Goal: Task Accomplishment & Management: Use online tool/utility

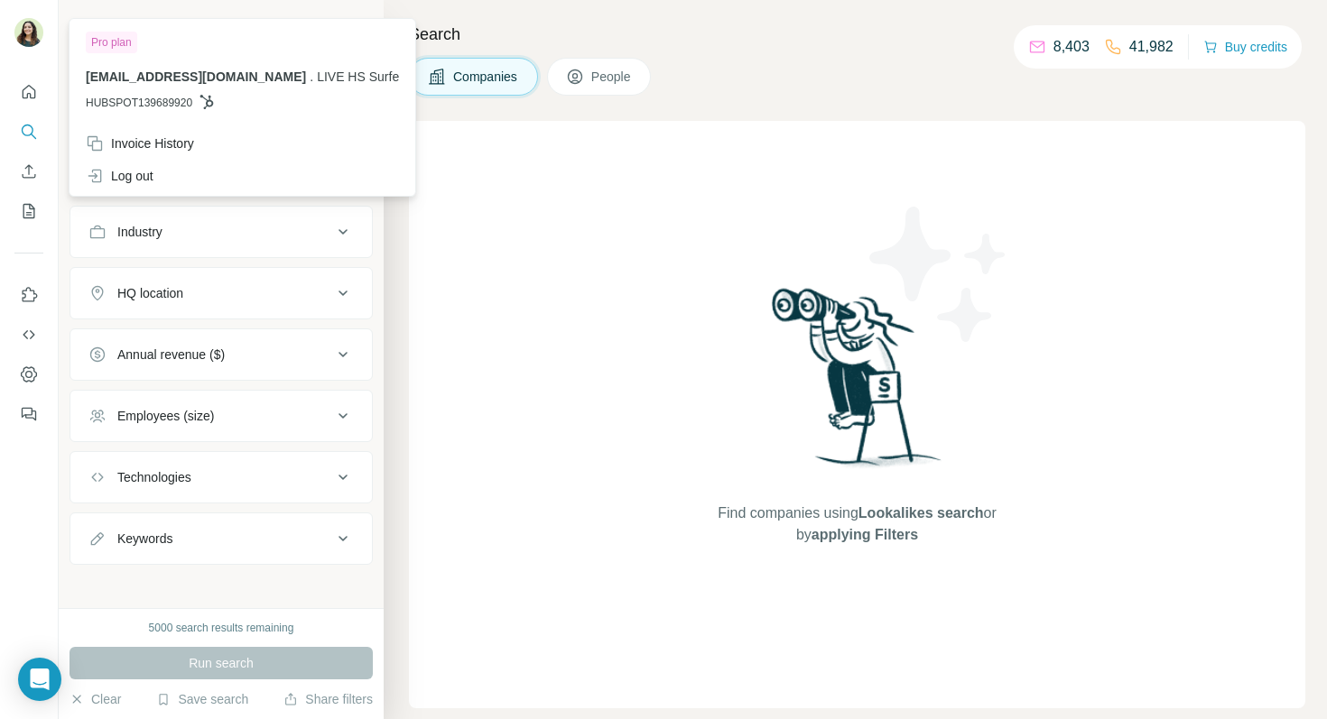
click at [31, 32] on img at bounding box center [28, 32] width 29 height 29
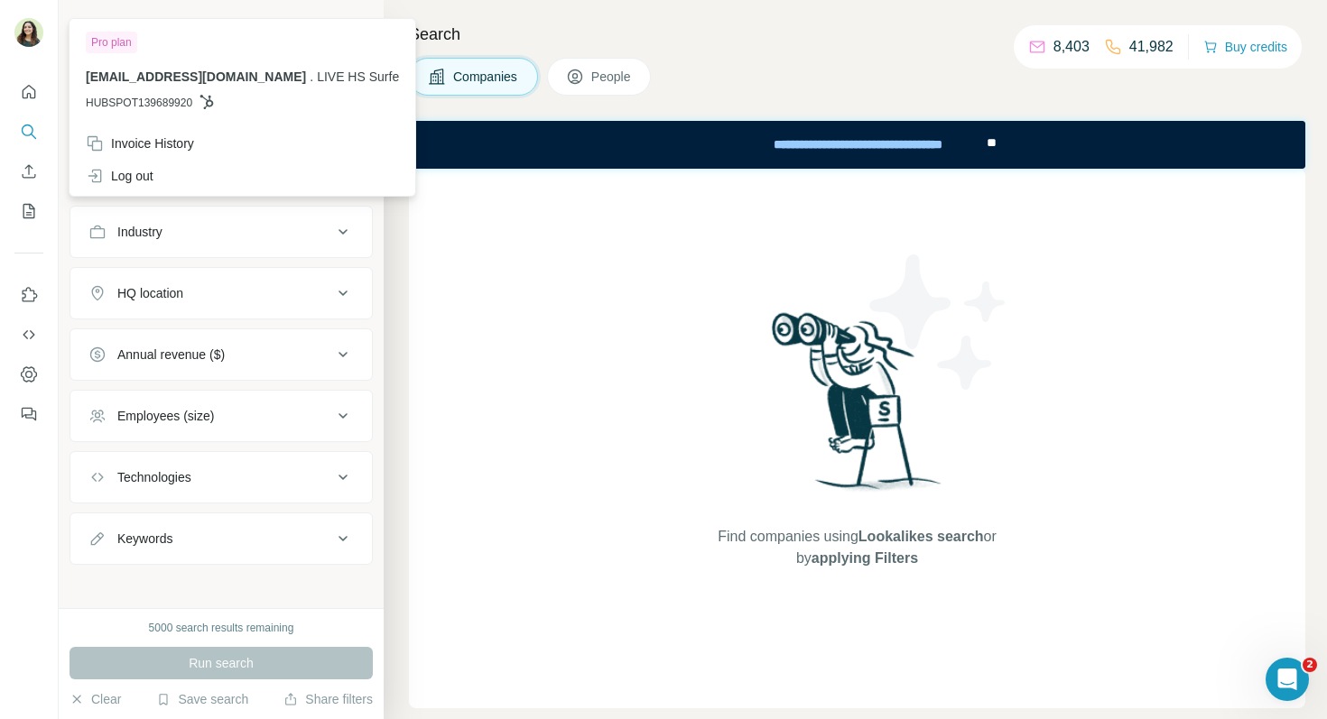
click at [24, 35] on img at bounding box center [28, 32] width 29 height 29
click at [33, 32] on img at bounding box center [28, 32] width 29 height 29
click at [29, 31] on img at bounding box center [28, 32] width 29 height 29
click at [39, 36] on img at bounding box center [28, 32] width 29 height 29
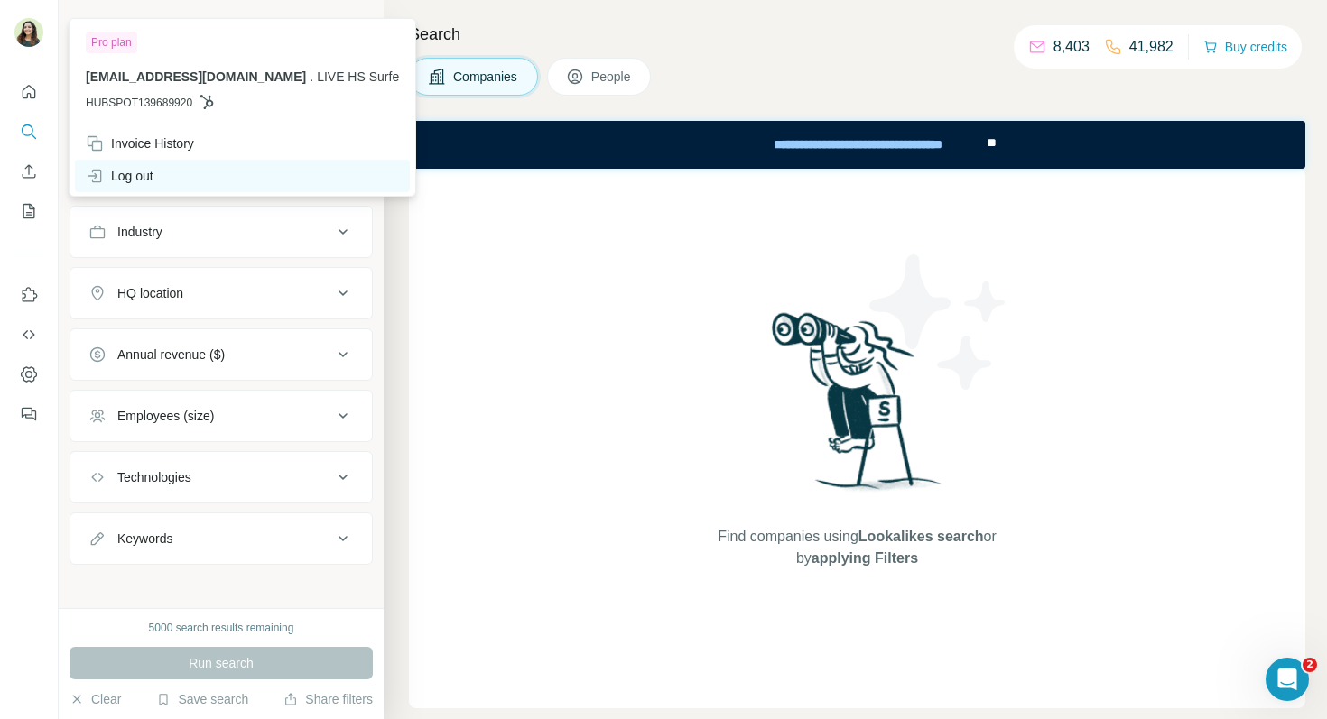
click at [163, 186] on div "Log out" at bounding box center [242, 176] width 335 height 32
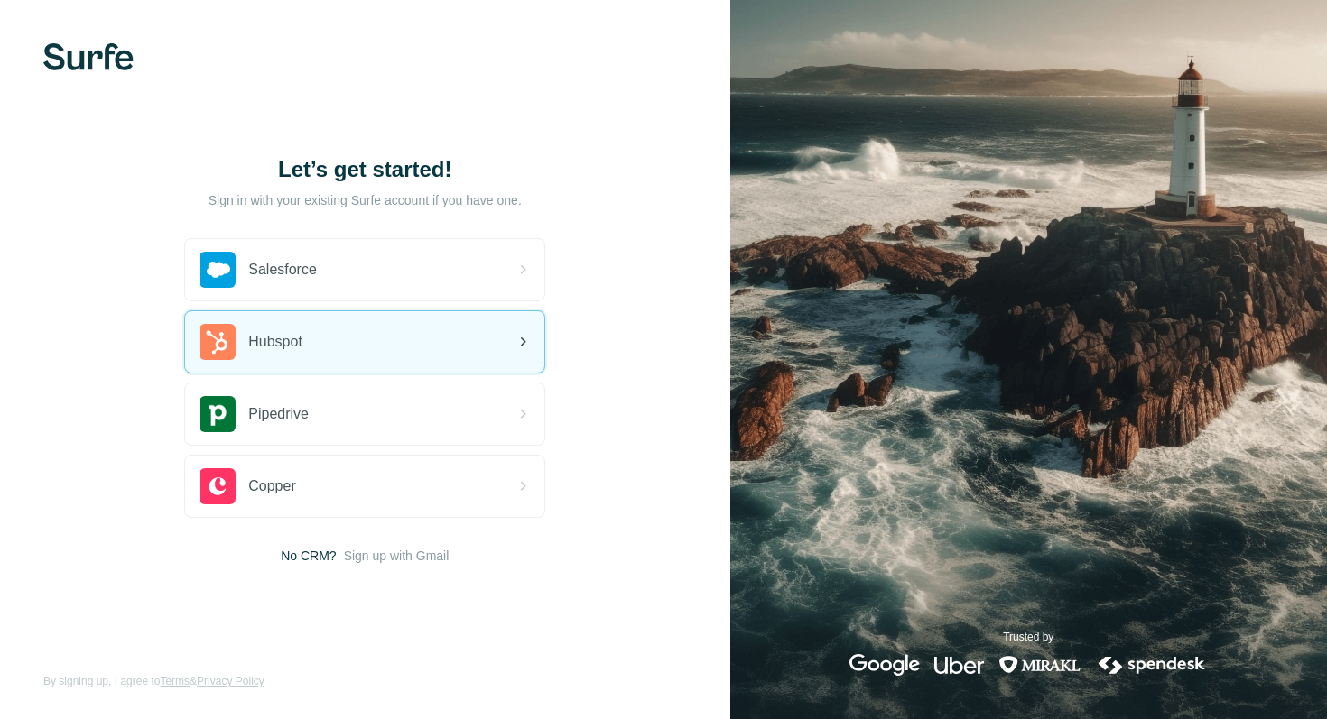
click at [327, 336] on div "Hubspot" at bounding box center [364, 341] width 359 height 61
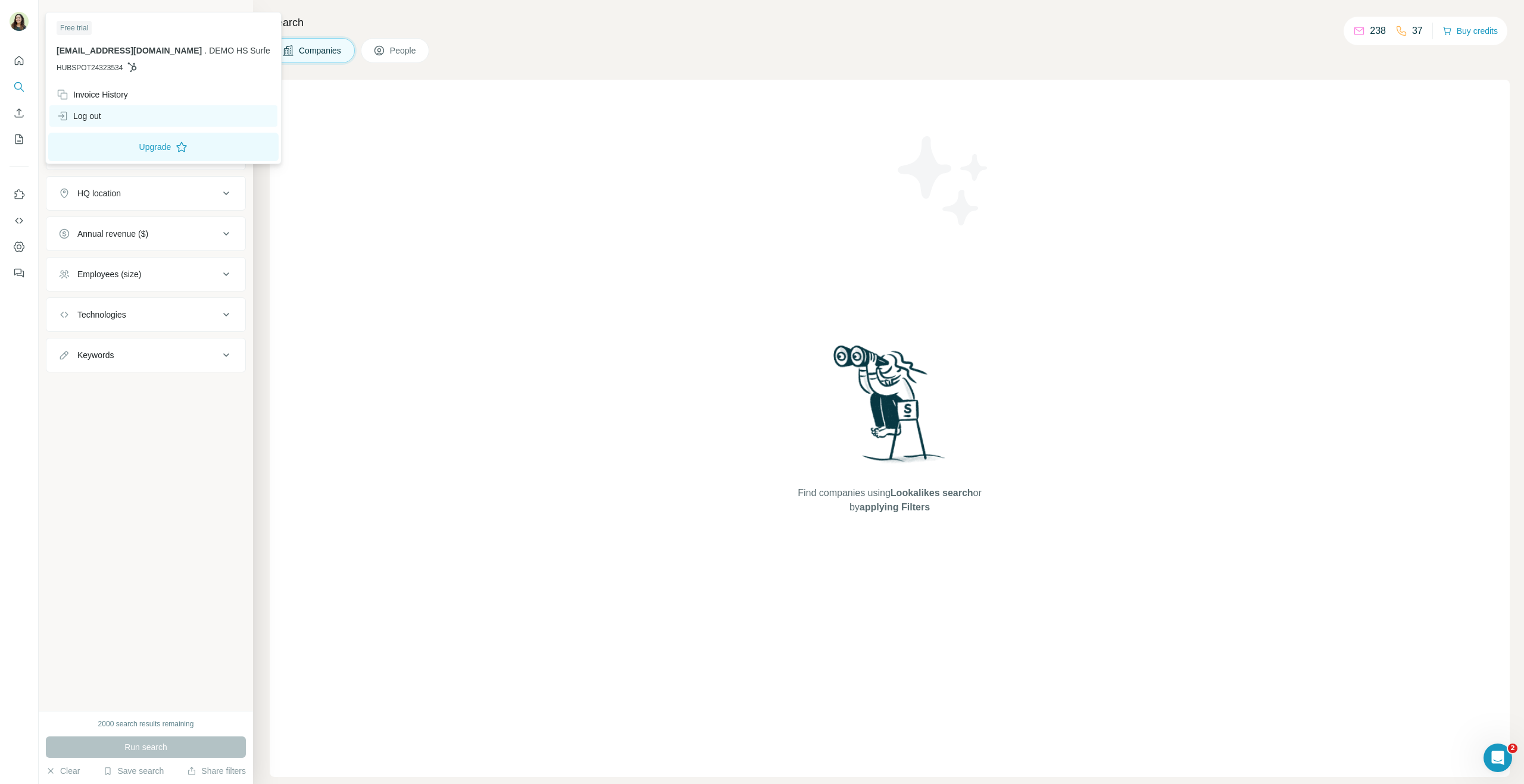
click at [104, 111] on div "Log out" at bounding box center [164, 116] width 228 height 21
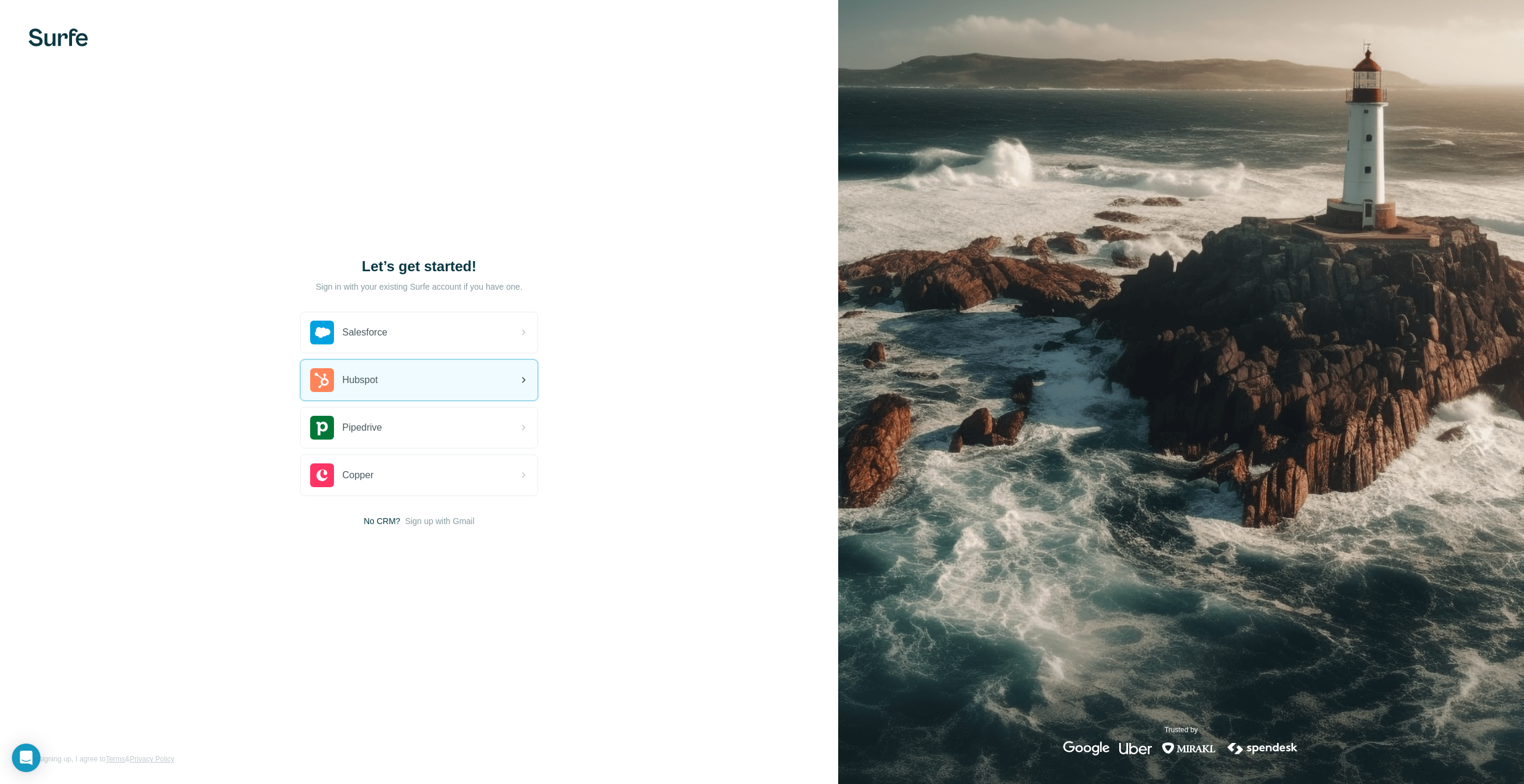
click at [350, 388] on div "Hubspot" at bounding box center [344, 380] width 68 height 24
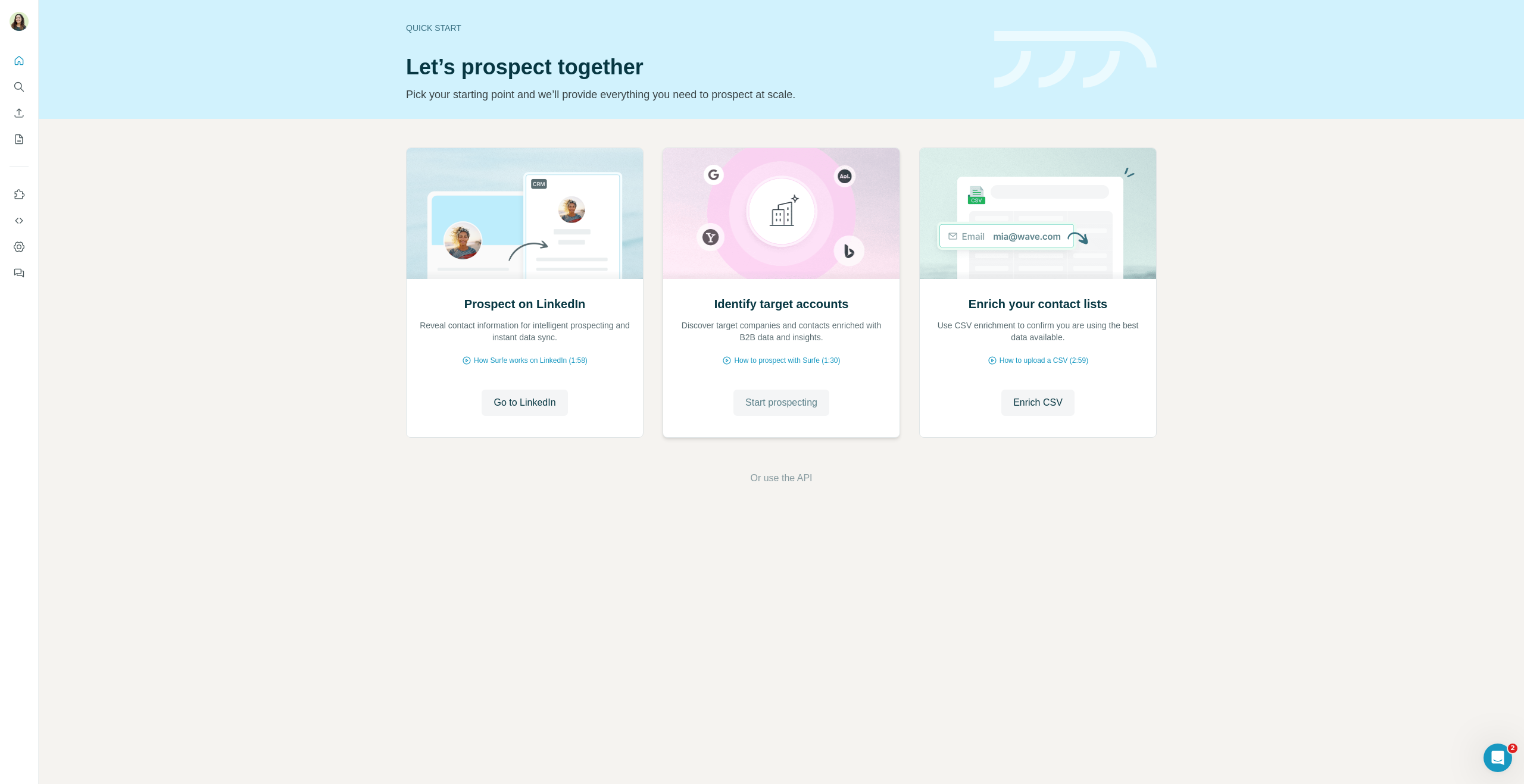
click at [765, 408] on span "Start prospecting" at bounding box center [781, 403] width 72 height 15
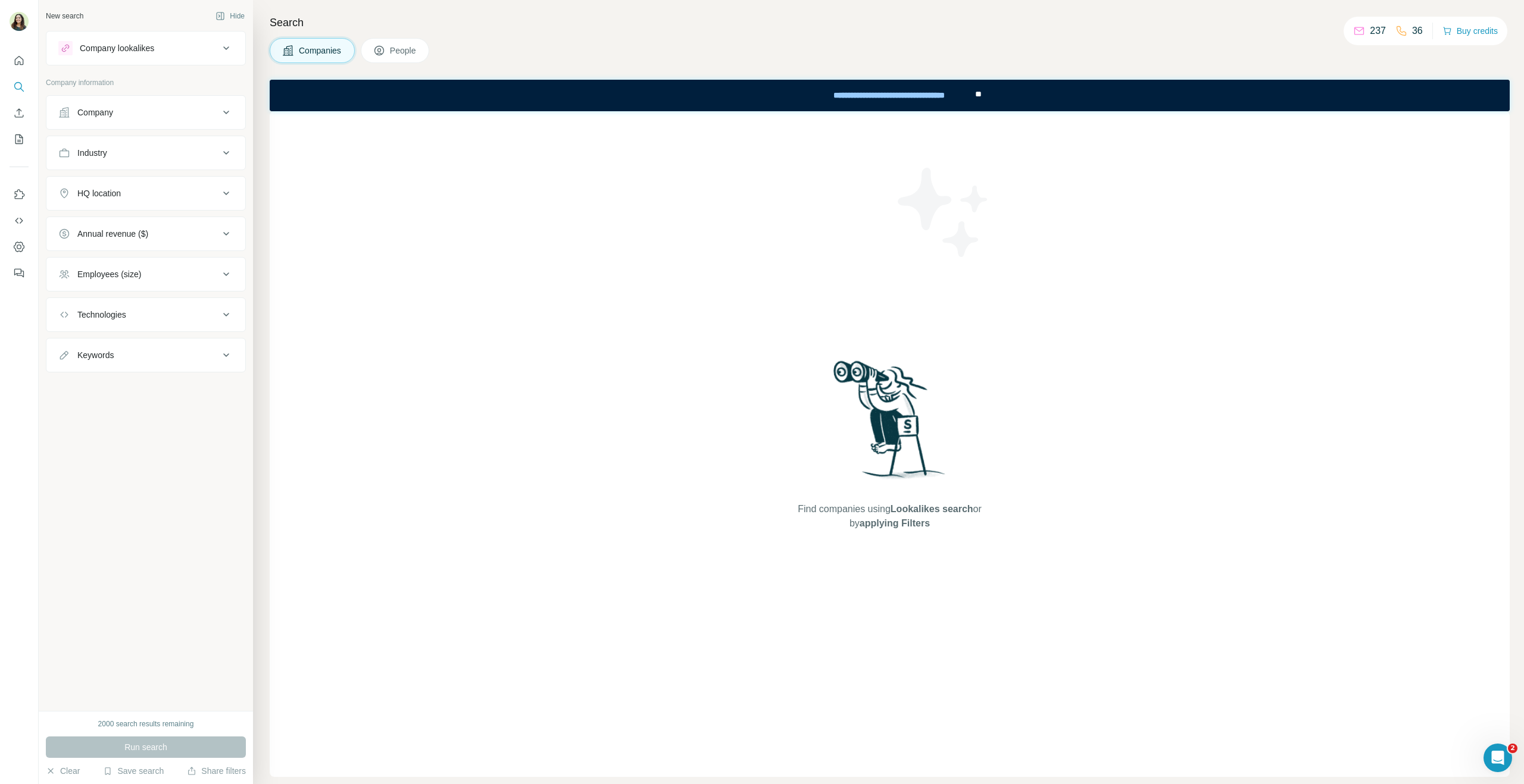
click at [152, 123] on button "Company" at bounding box center [145, 112] width 199 height 28
click at [169, 173] on input "text" at bounding box center [145, 165] width 175 height 21
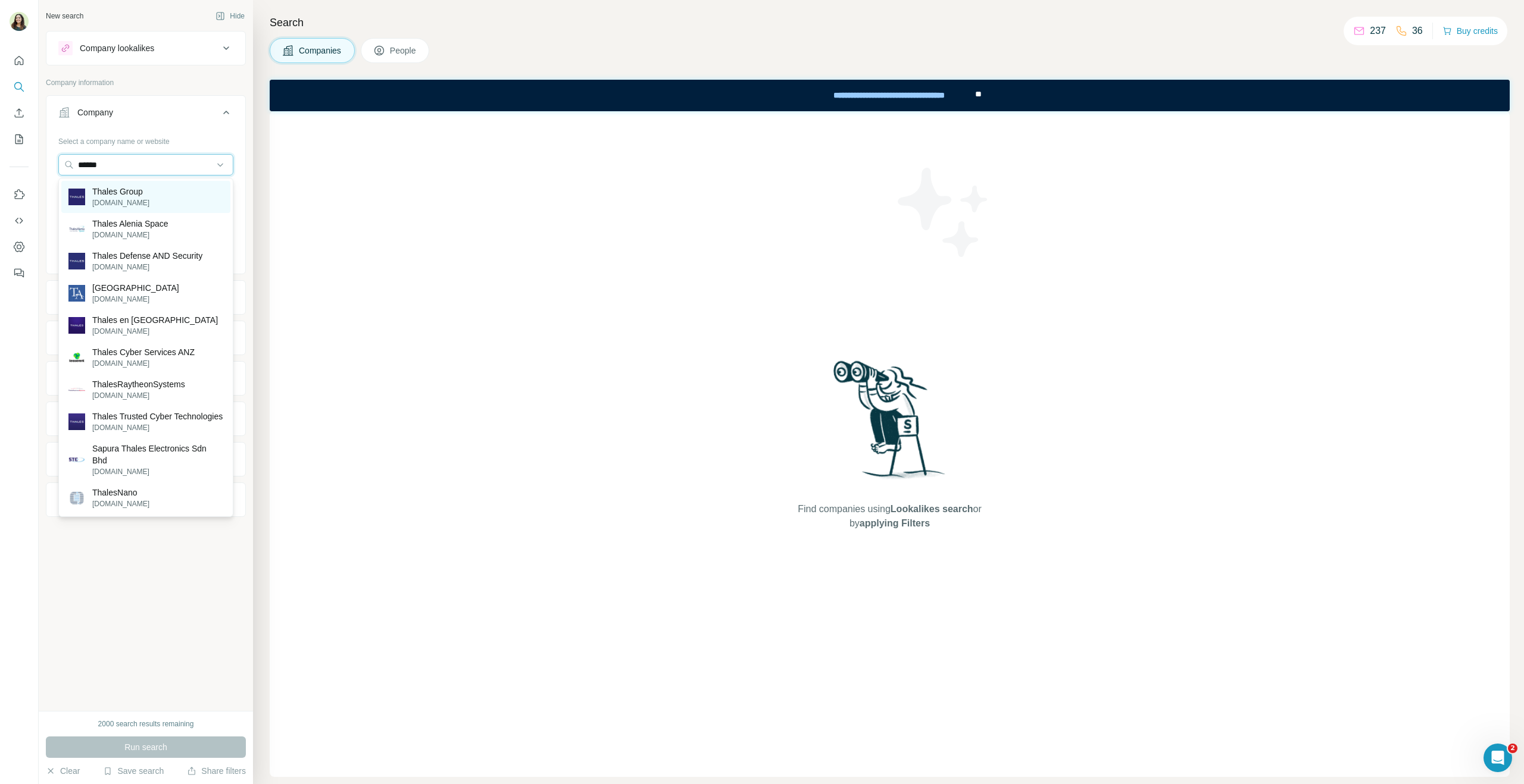
type input "******"
click at [175, 196] on div "Thales Group thalesgroup.com" at bounding box center [146, 196] width 169 height 32
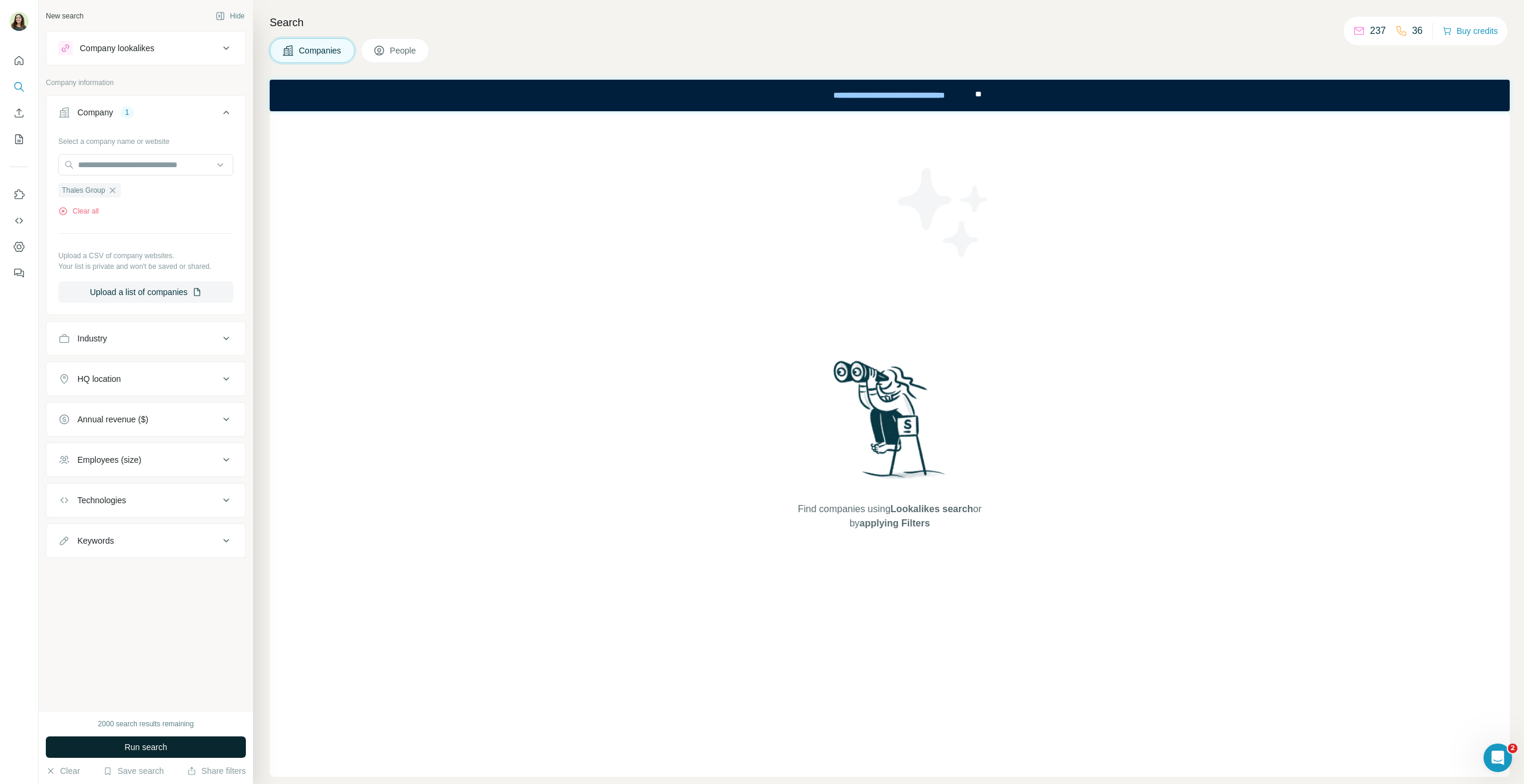
click at [189, 753] on button "Run search" at bounding box center [145, 747] width 200 height 21
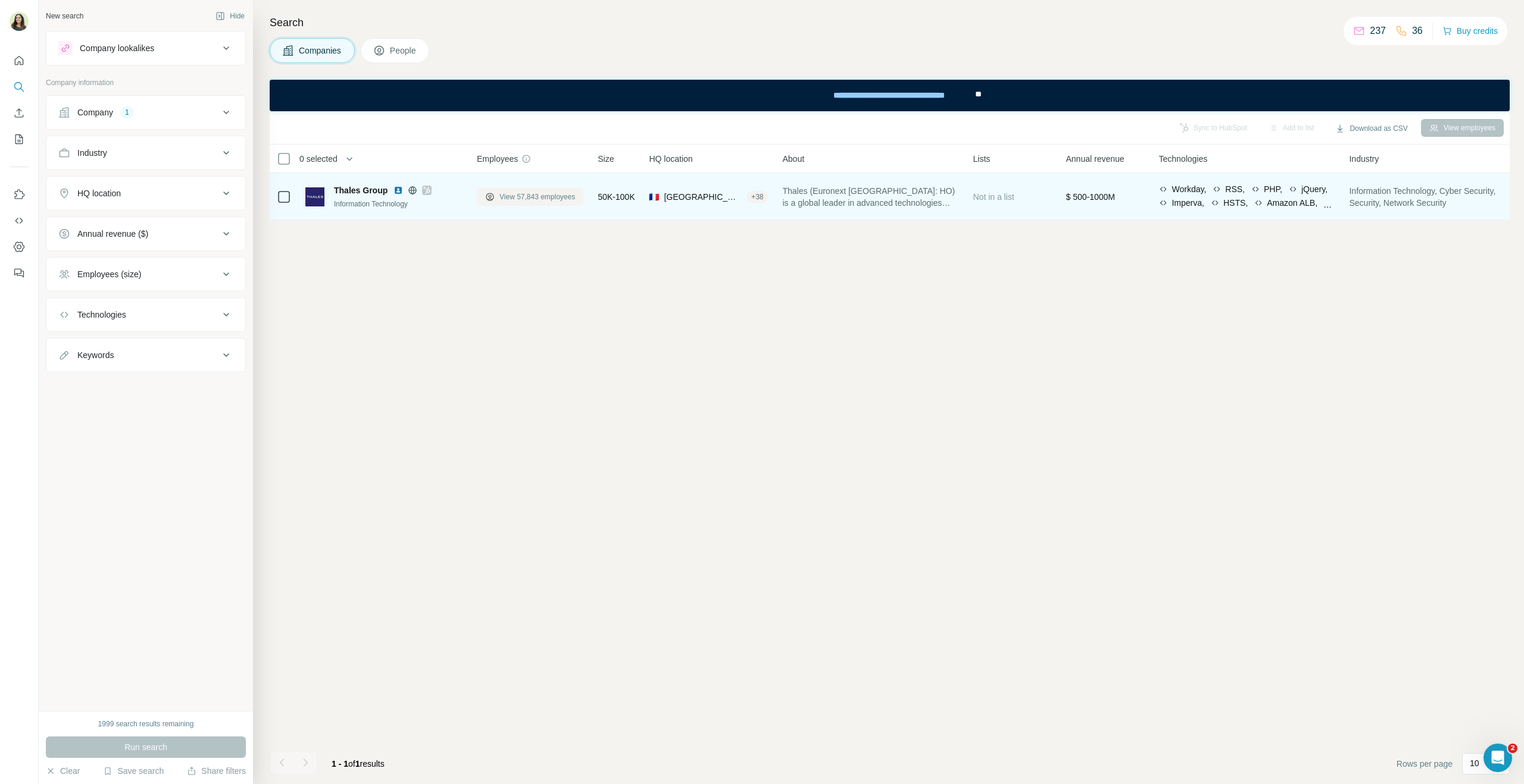
click at [523, 196] on span "View 57,843 employees" at bounding box center [537, 197] width 76 height 11
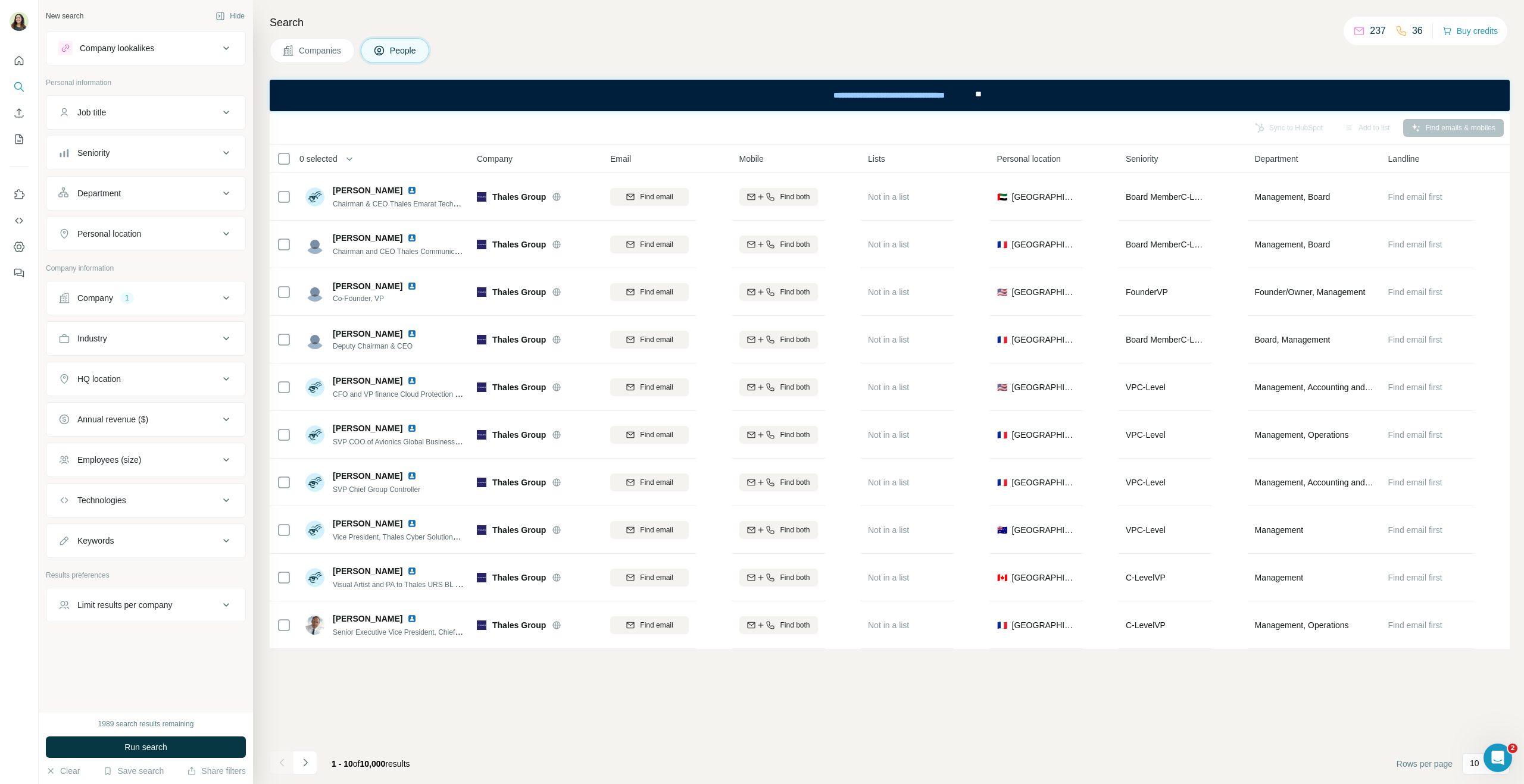
click at [137, 107] on div "Job title" at bounding box center [139, 113] width 161 height 12
click at [143, 192] on div "Seniority" at bounding box center [139, 189] width 161 height 12
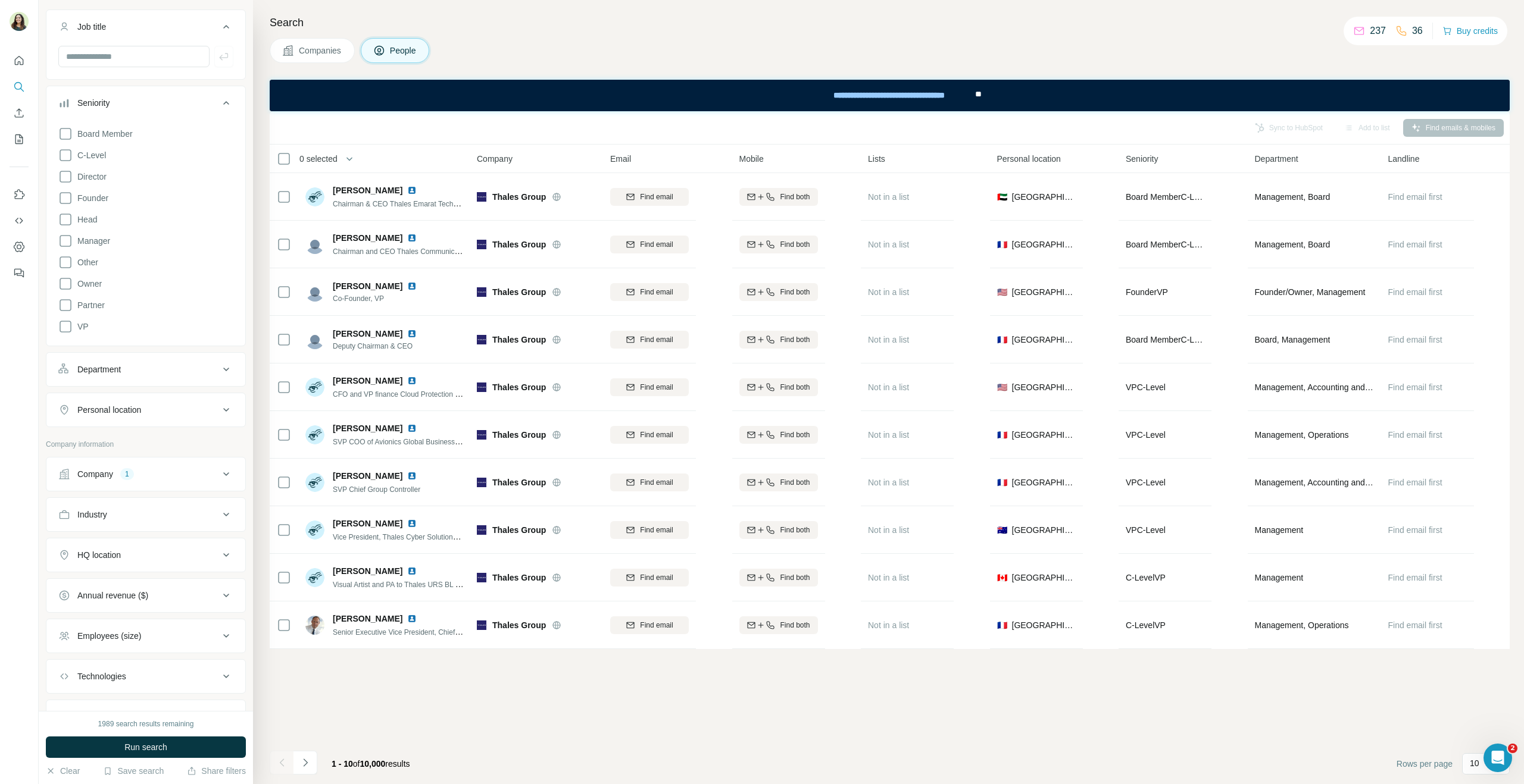
scroll to position [86, 0]
click at [71, 238] on icon at bounding box center [65, 241] width 12 height 12
click at [64, 179] on icon at bounding box center [65, 176] width 15 height 15
click at [65, 156] on icon at bounding box center [65, 155] width 15 height 15
click at [65, 199] on icon at bounding box center [65, 198] width 15 height 15
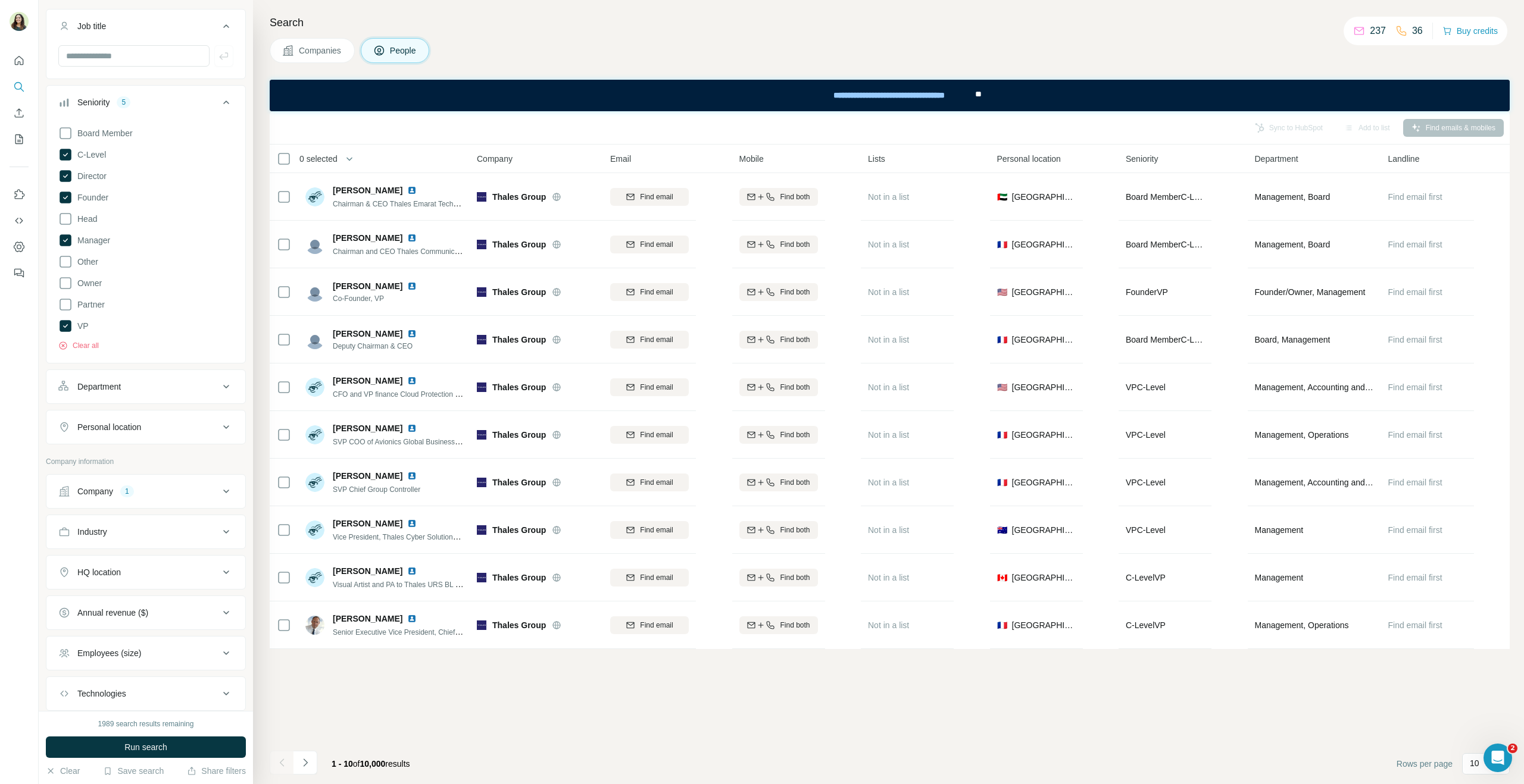
scroll to position [159, 0]
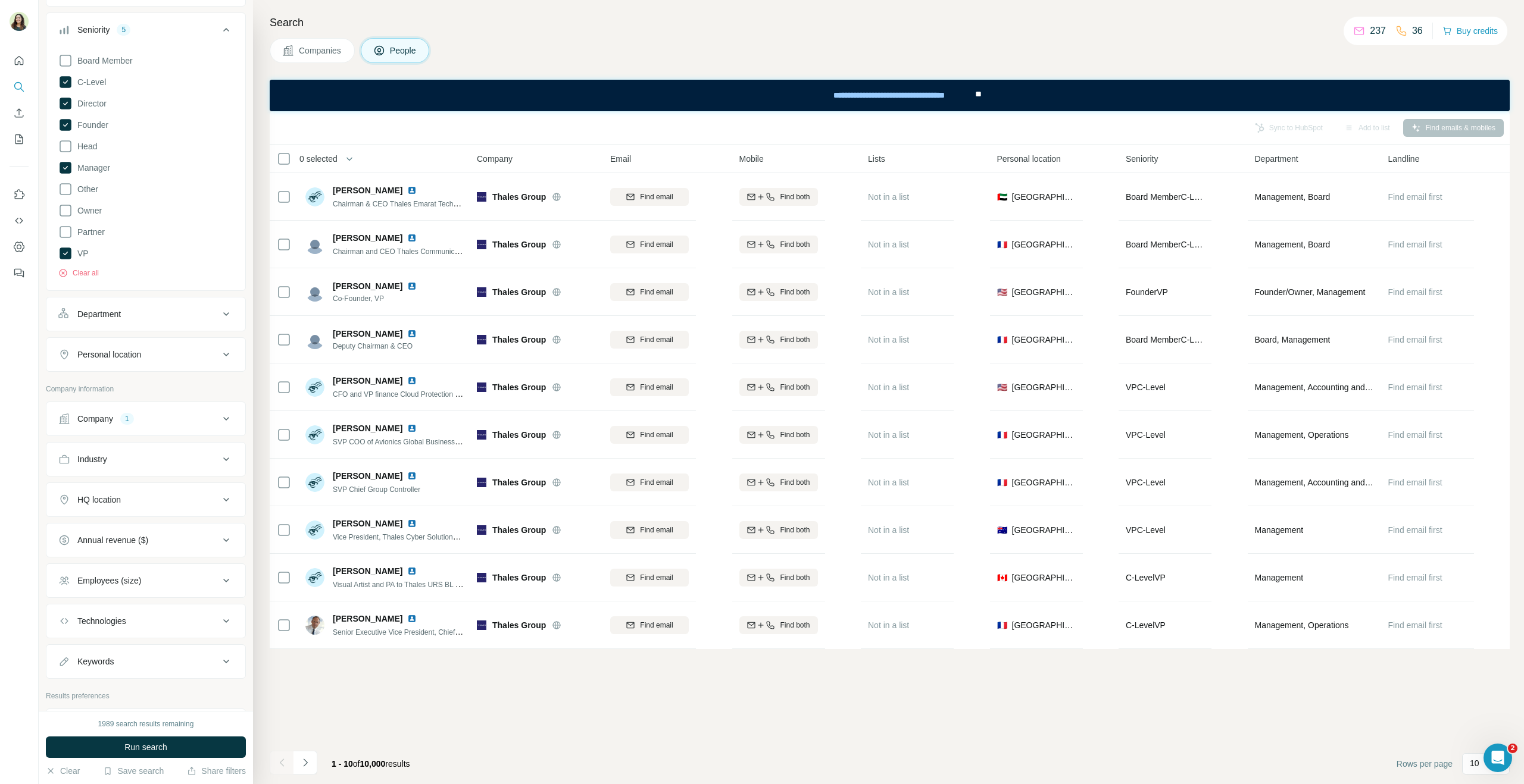
click at [141, 357] on div "Personal location" at bounding box center [109, 355] width 64 height 12
click at [143, 403] on div at bounding box center [145, 389] width 199 height 31
click at [132, 390] on input "text" at bounding box center [145, 384] width 175 height 21
type input "****"
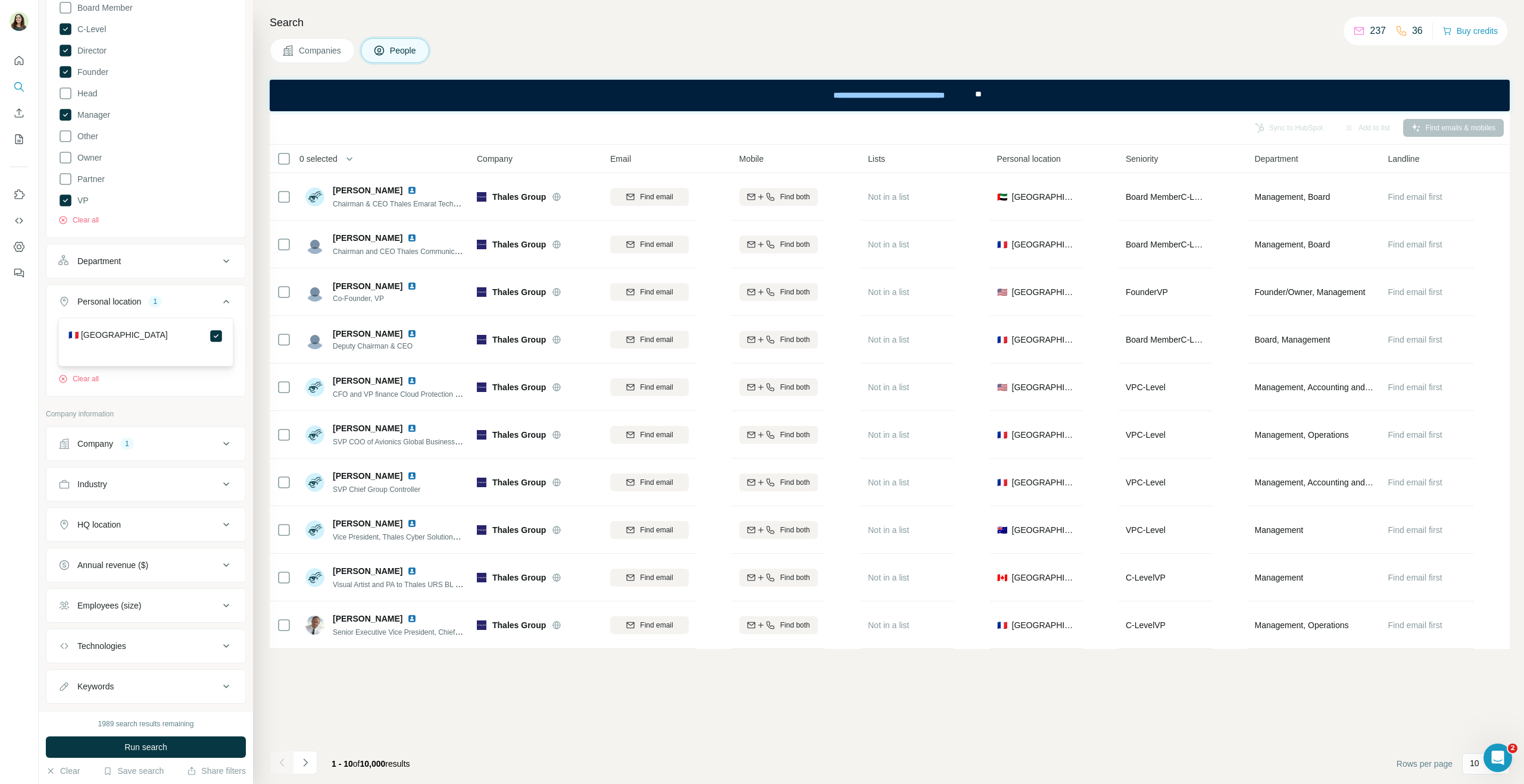
scroll to position [210, 0]
click at [125, 491] on div "Industry" at bounding box center [139, 485] width 161 height 12
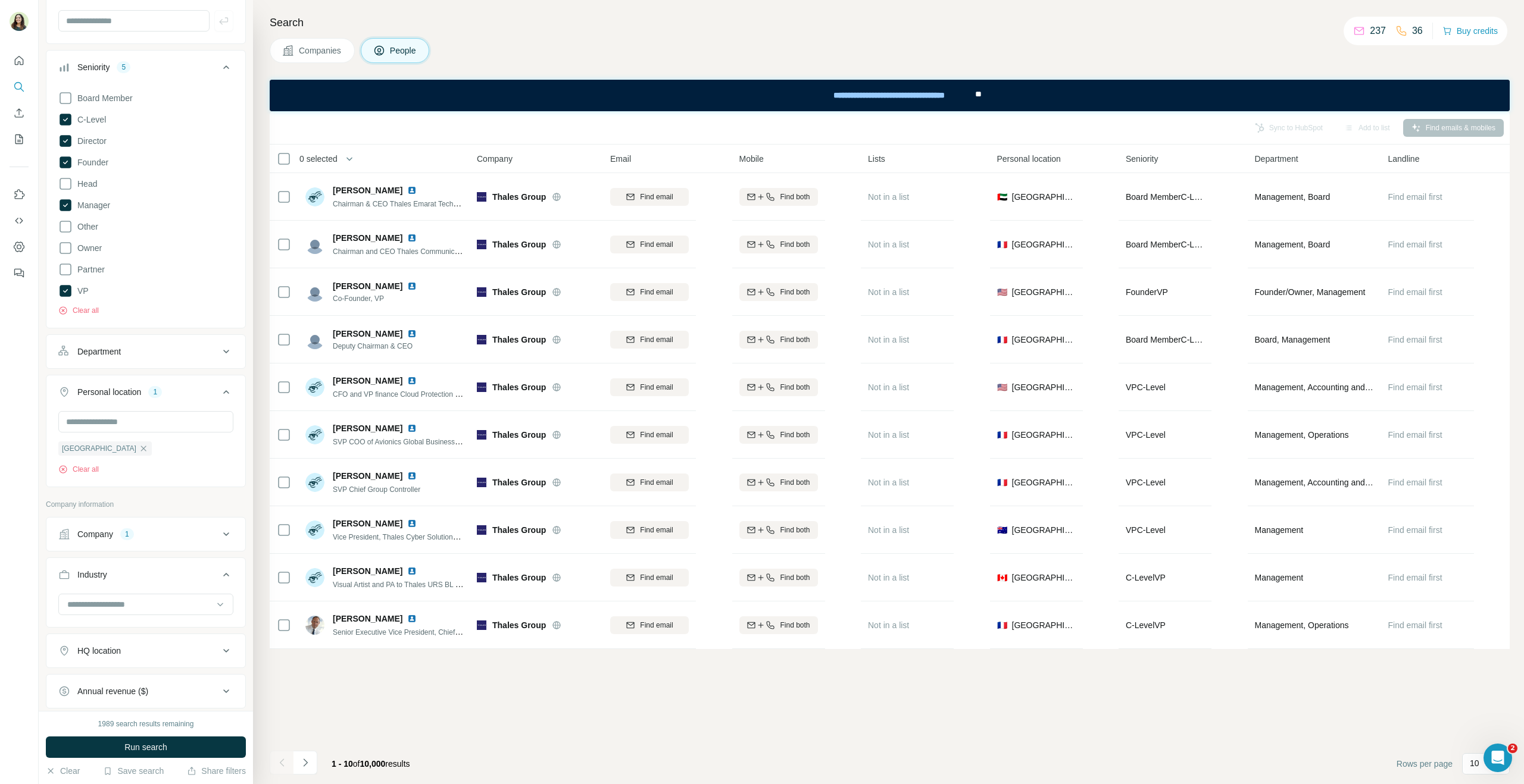
scroll to position [119, 0]
click at [129, 349] on div "Department" at bounding box center [139, 354] width 161 height 12
click at [144, 387] on input at bounding box center [139, 384] width 147 height 13
click at [148, 473] on div "Customer Relations" at bounding box center [146, 475] width 155 height 12
click at [174, 742] on button "Run search" at bounding box center [145, 747] width 200 height 21
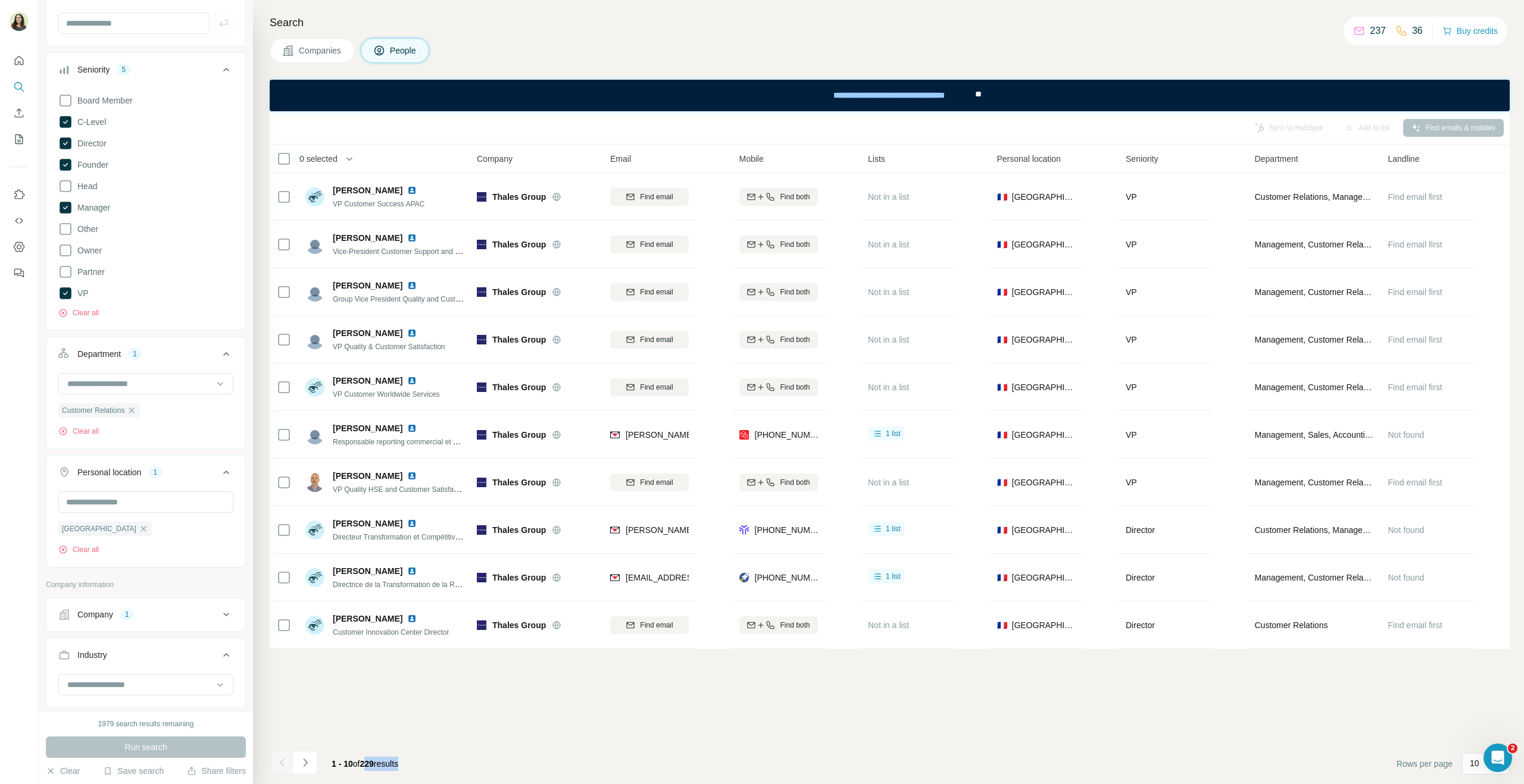
drag, startPoint x: 416, startPoint y: 769, endPoint x: 364, endPoint y: 769, distance: 52.0
click at [364, 769] on div "1 - 10 of 229 results" at bounding box center [365, 764] width 86 height 26
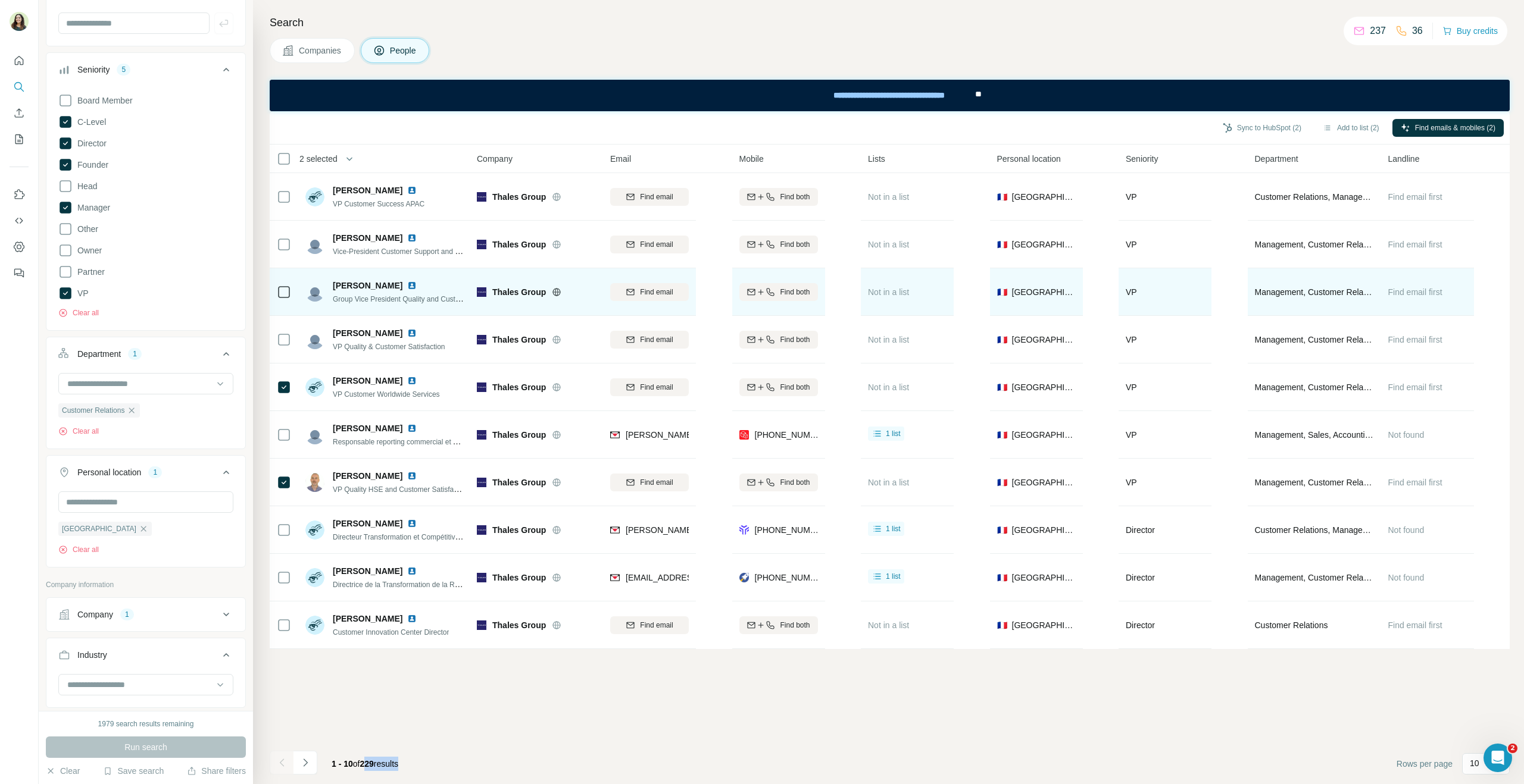
click at [417, 287] on img at bounding box center [412, 286] width 9 height 9
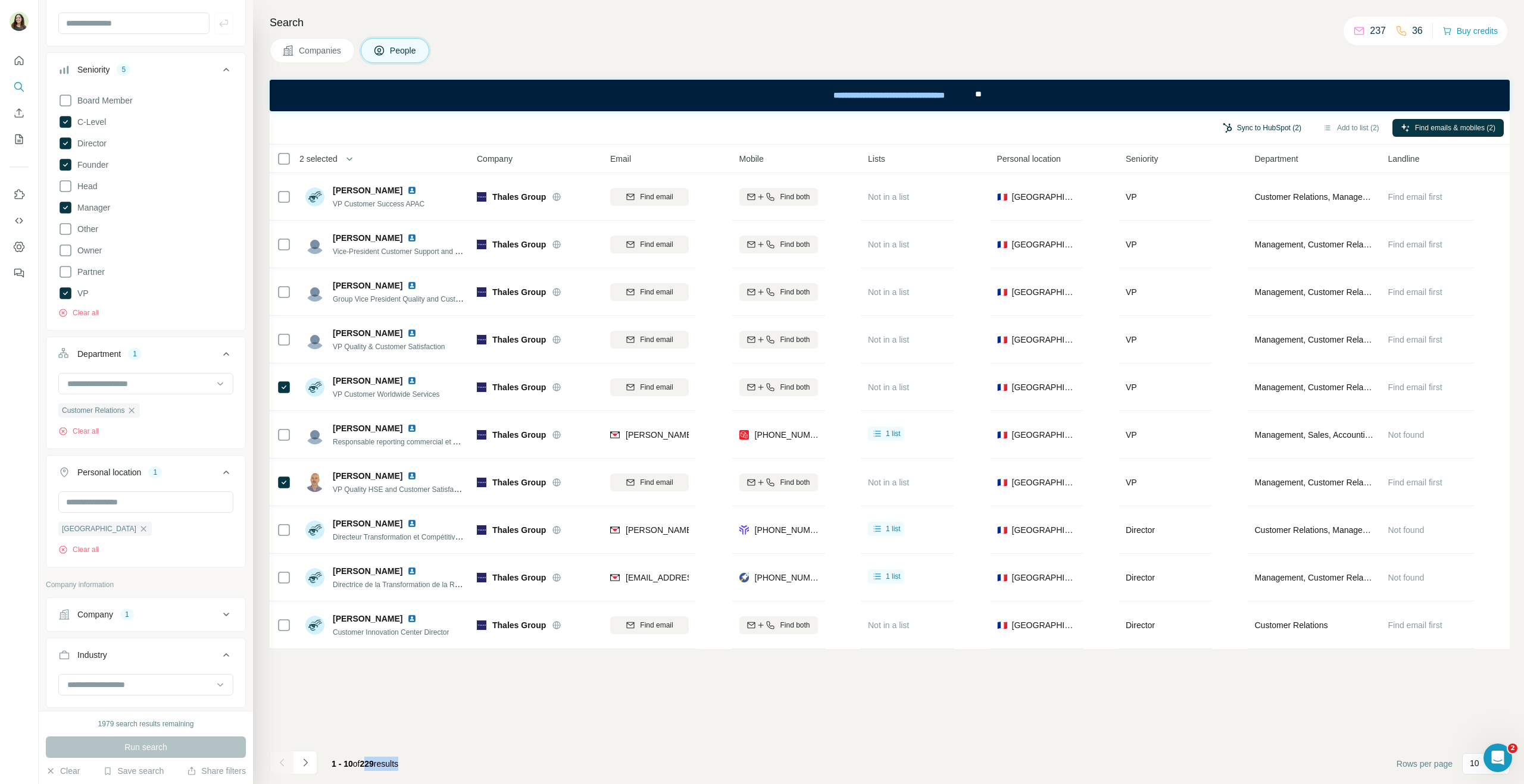
click at [1255, 127] on button "Sync to HubSpot (2)" at bounding box center [1262, 127] width 95 height 18
click at [1223, 235] on button "Sync to HubSpot" at bounding box center [1230, 230] width 132 height 24
click at [1354, 127] on button "Add to list (2)" at bounding box center [1351, 127] width 73 height 18
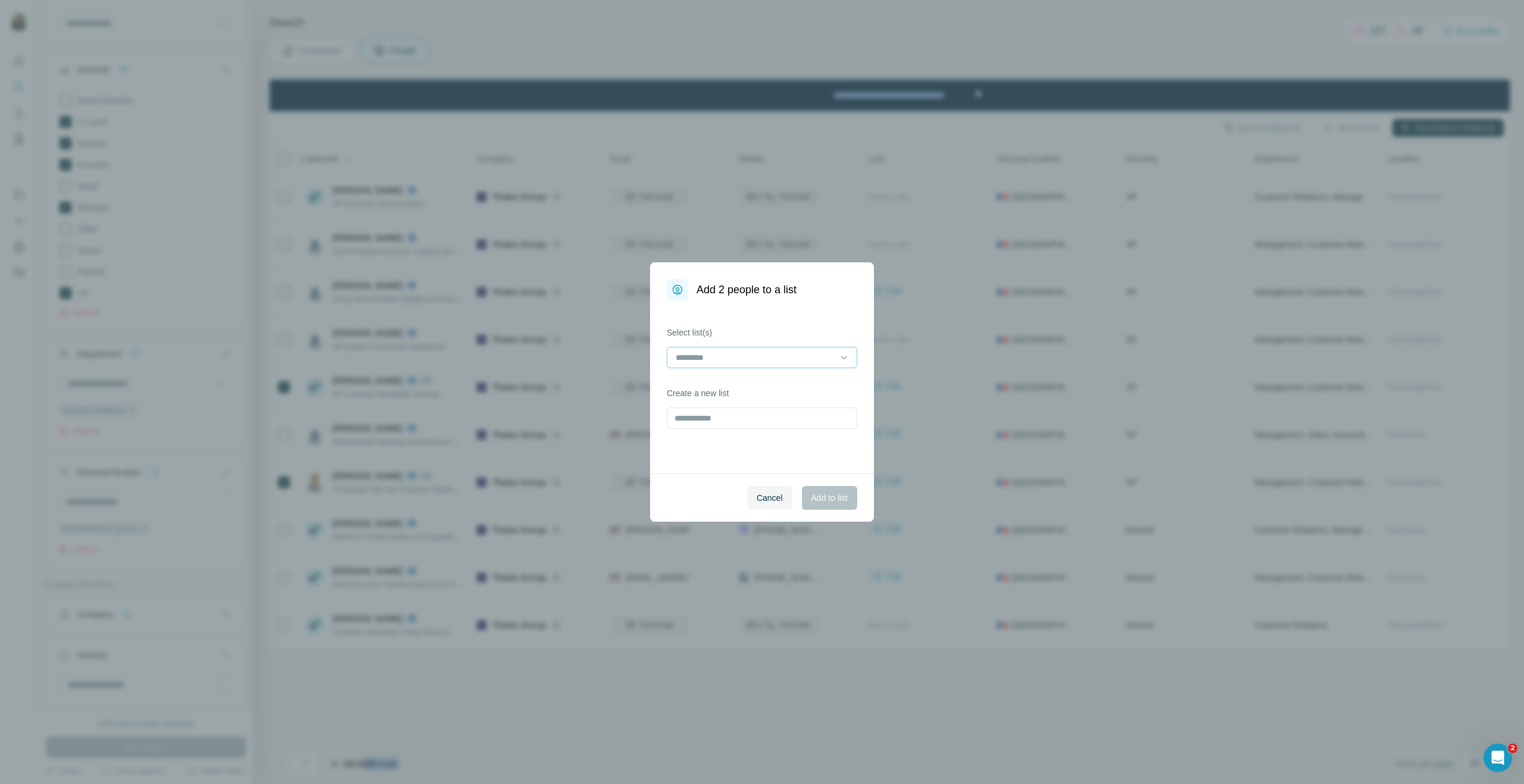
click at [703, 360] on input at bounding box center [755, 357] width 161 height 13
click at [709, 380] on div "Thales" at bounding box center [762, 384] width 170 height 12
click at [796, 336] on label "Select list(s)" at bounding box center [762, 332] width 191 height 12
click at [827, 502] on span "Add to list" at bounding box center [829, 498] width 36 height 12
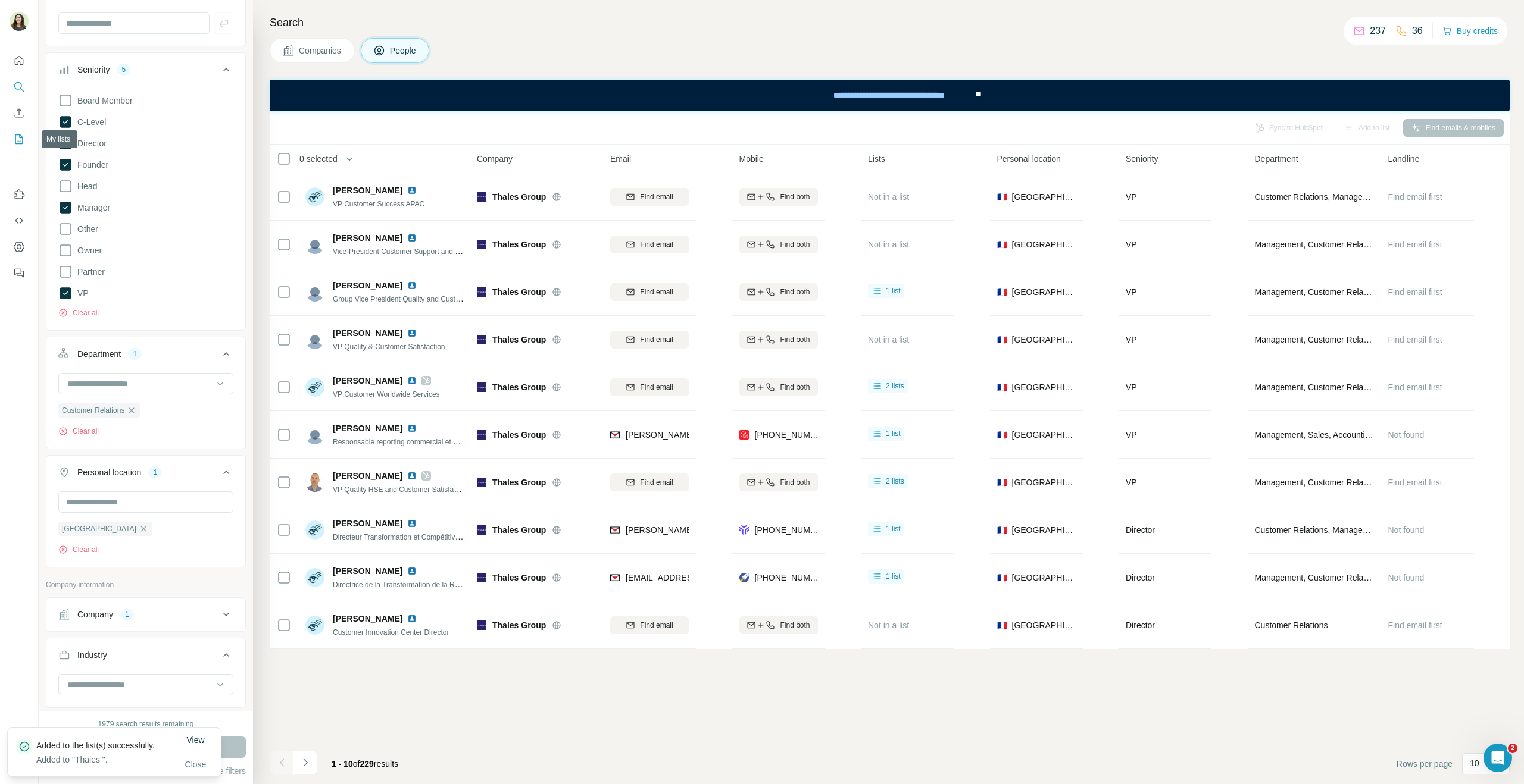
click at [17, 140] on icon "My lists" at bounding box center [20, 138] width 6 height 8
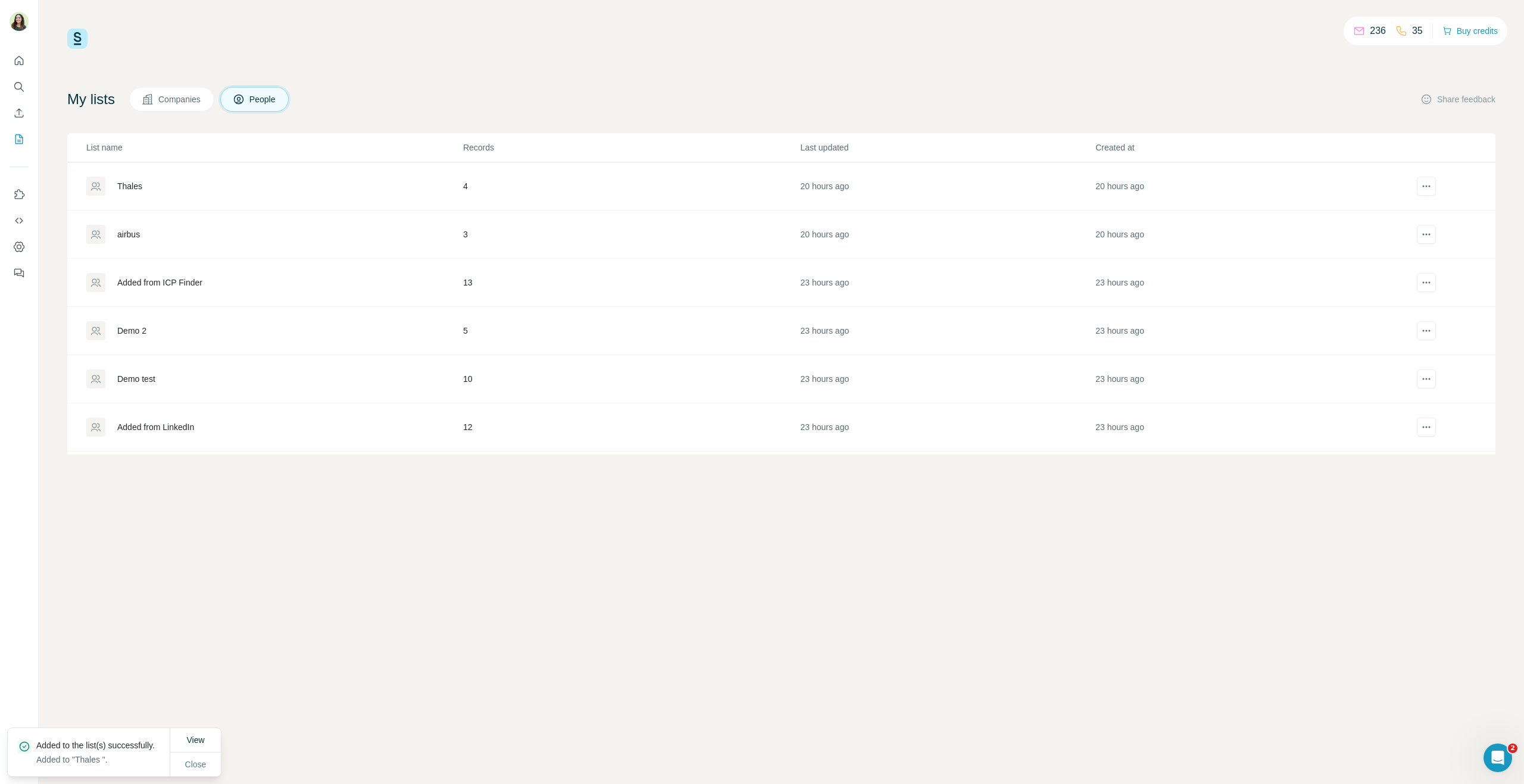
click at [137, 188] on div "Thales" at bounding box center [130, 186] width 25 height 12
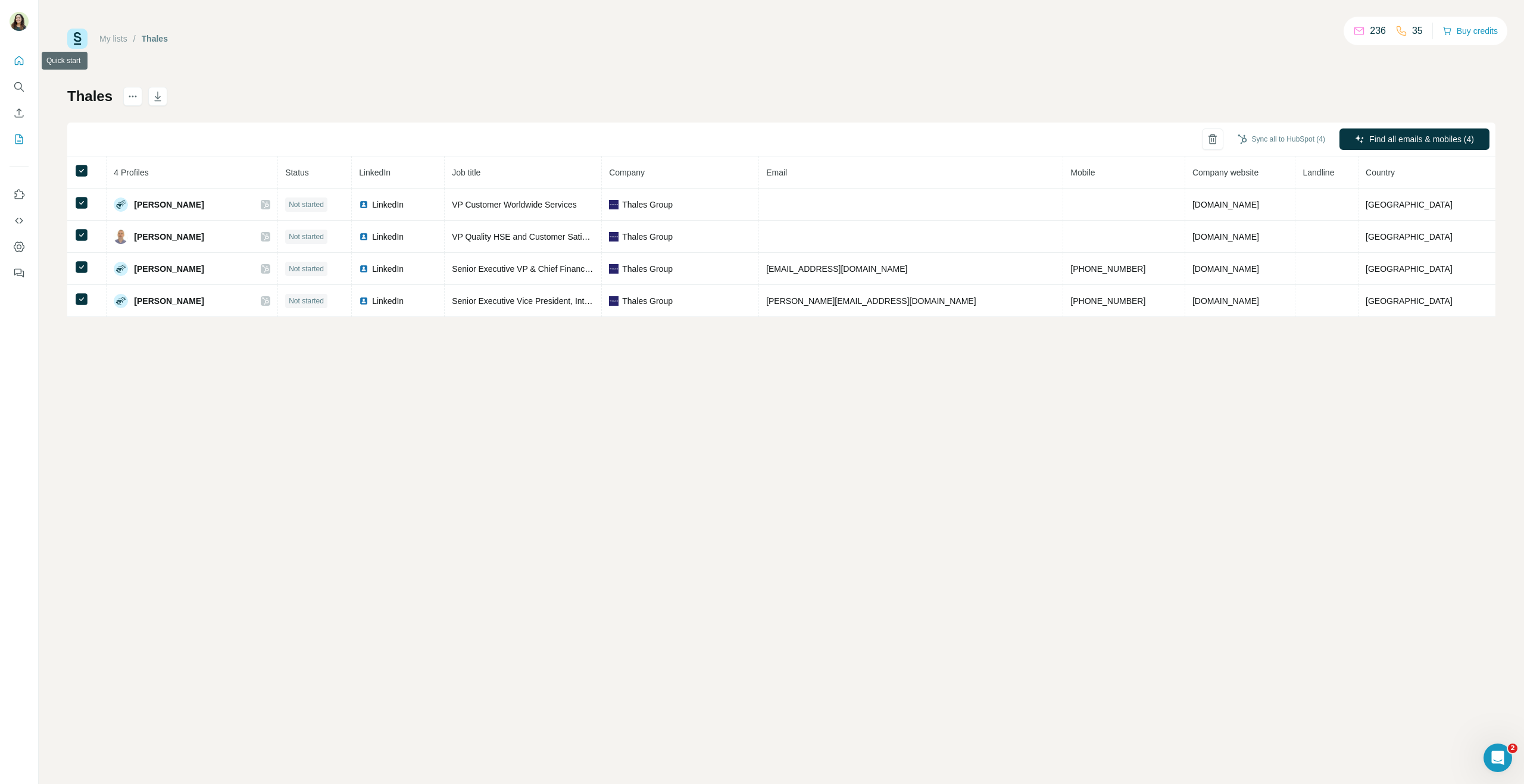
click at [20, 61] on icon "Quick start" at bounding box center [20, 61] width 9 height 9
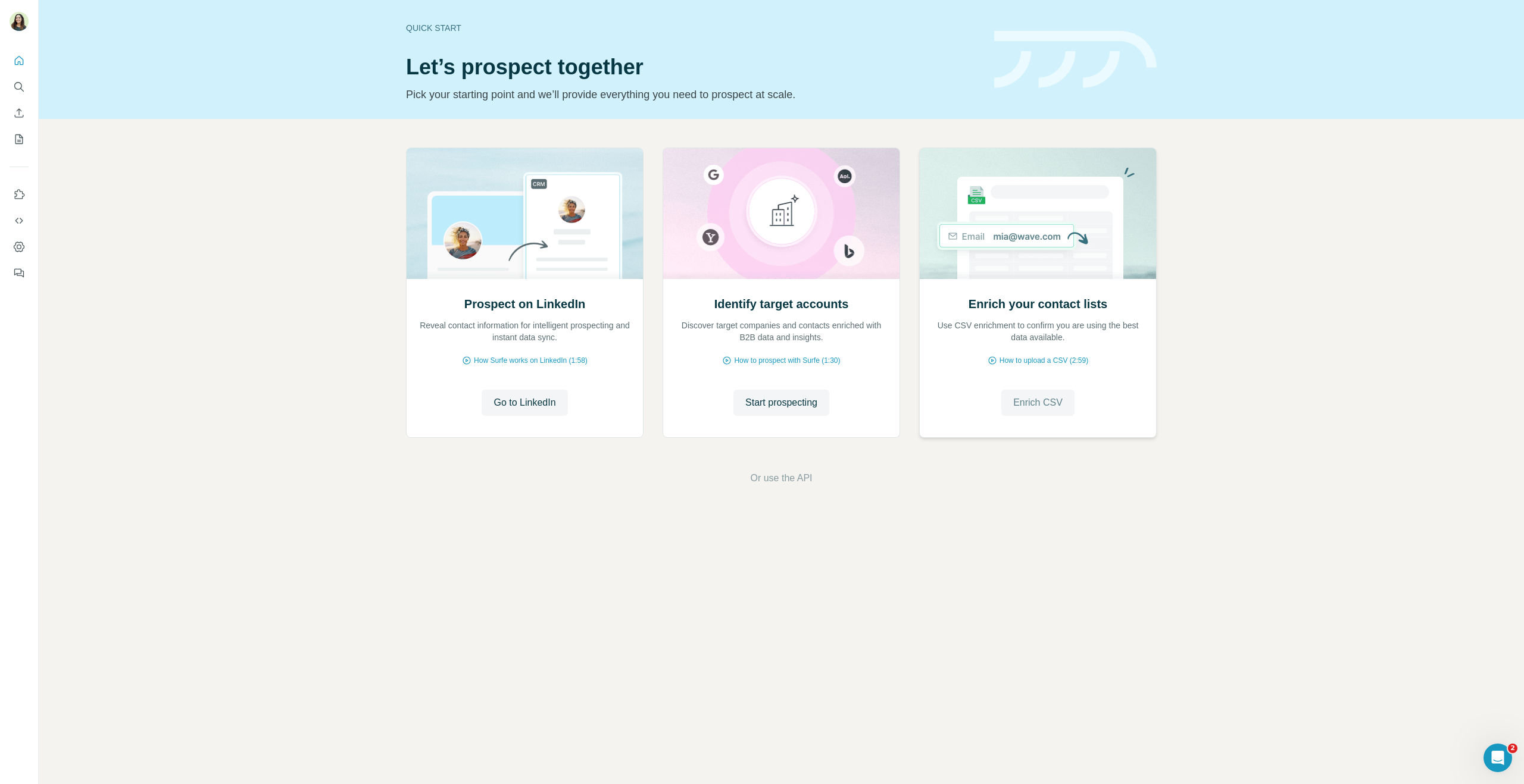
click at [1048, 405] on span "Enrich CSV" at bounding box center [1038, 403] width 49 height 15
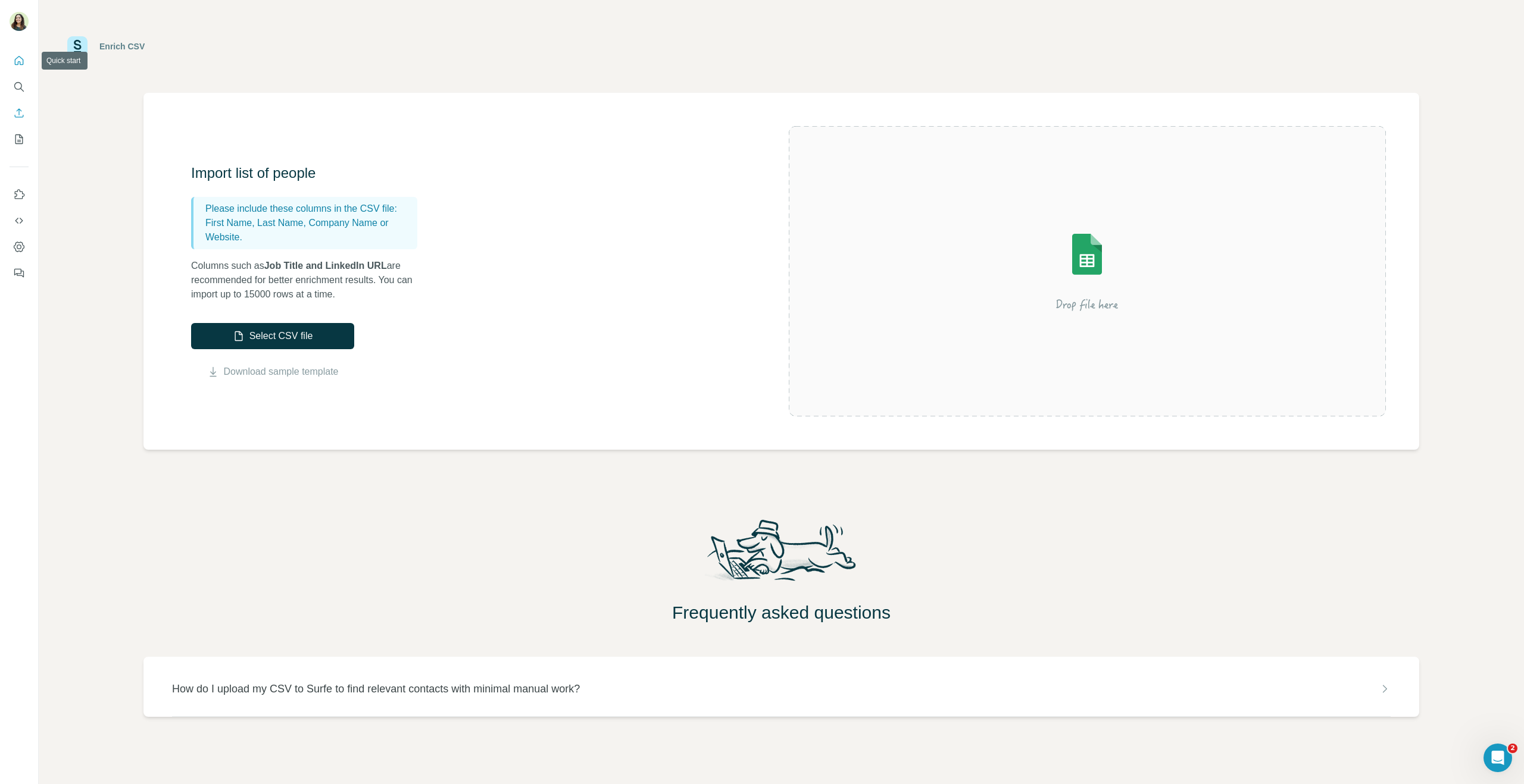
click at [18, 64] on icon "Quick start" at bounding box center [19, 61] width 12 height 12
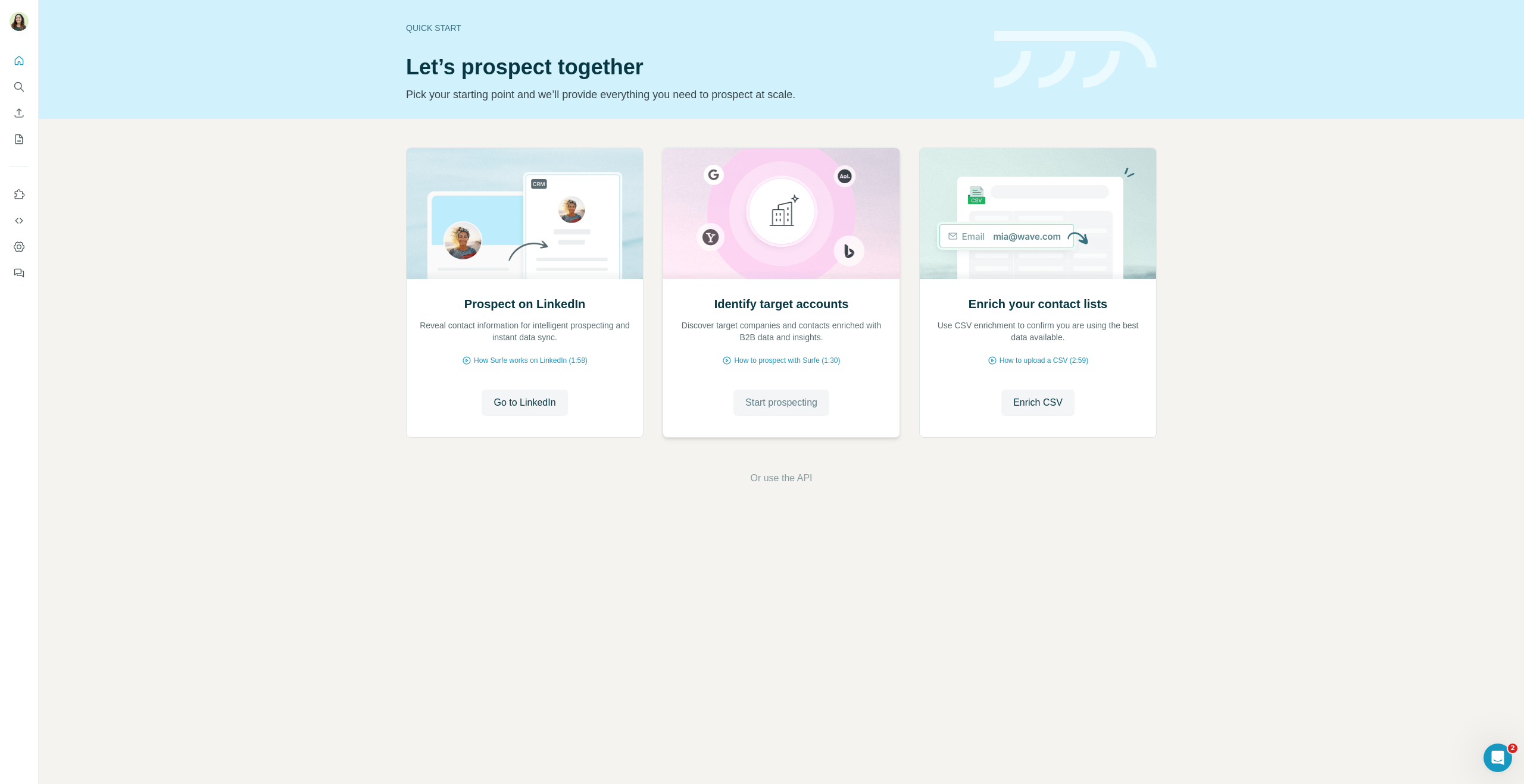
click at [778, 400] on span "Start prospecting" at bounding box center [781, 403] width 72 height 15
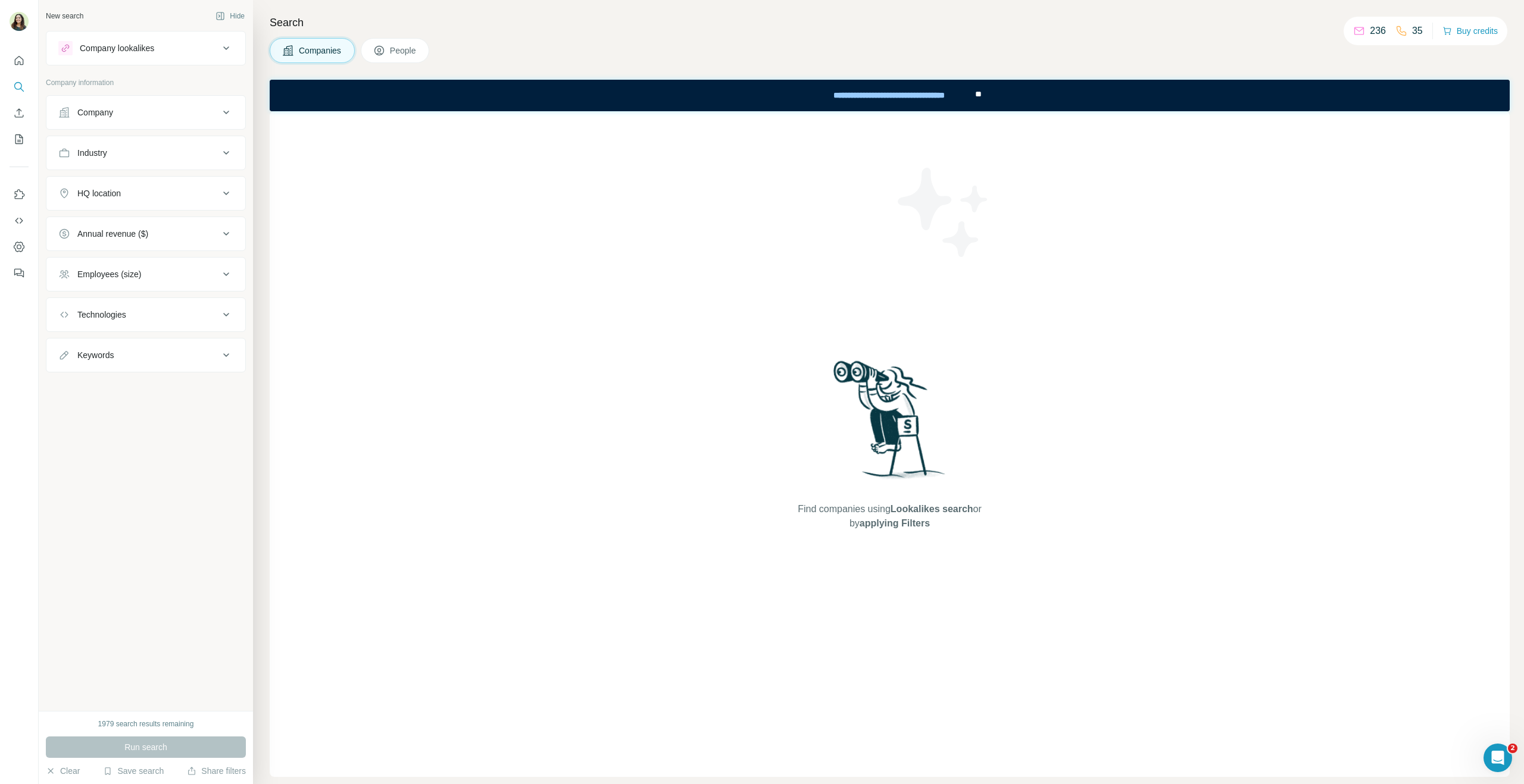
click at [199, 48] on div "Company lookalikes" at bounding box center [139, 48] width 161 height 15
click at [141, 138] on input "text" at bounding box center [145, 135] width 175 height 21
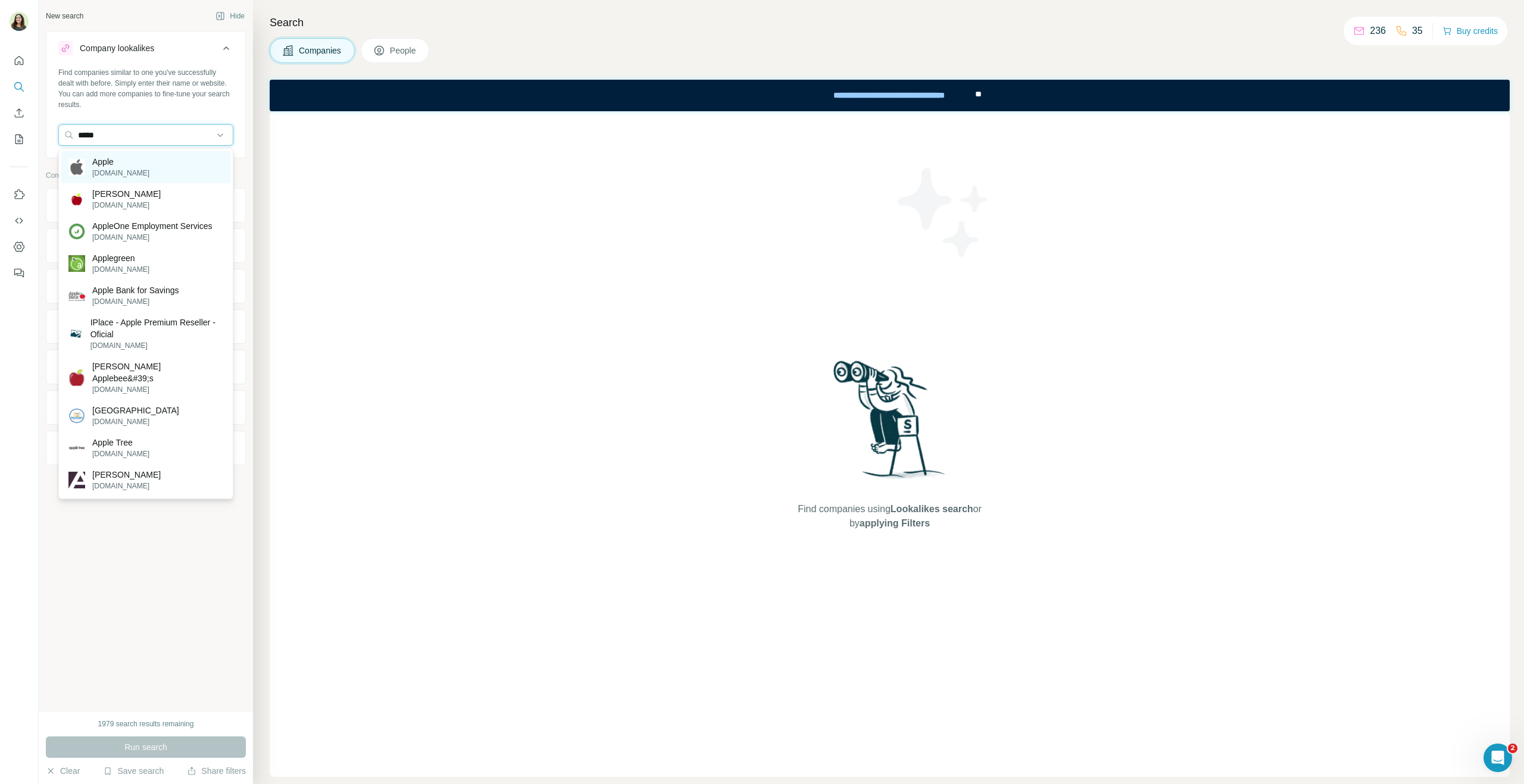
type input "*****"
click at [145, 166] on div "Apple apple.com" at bounding box center [146, 167] width 169 height 32
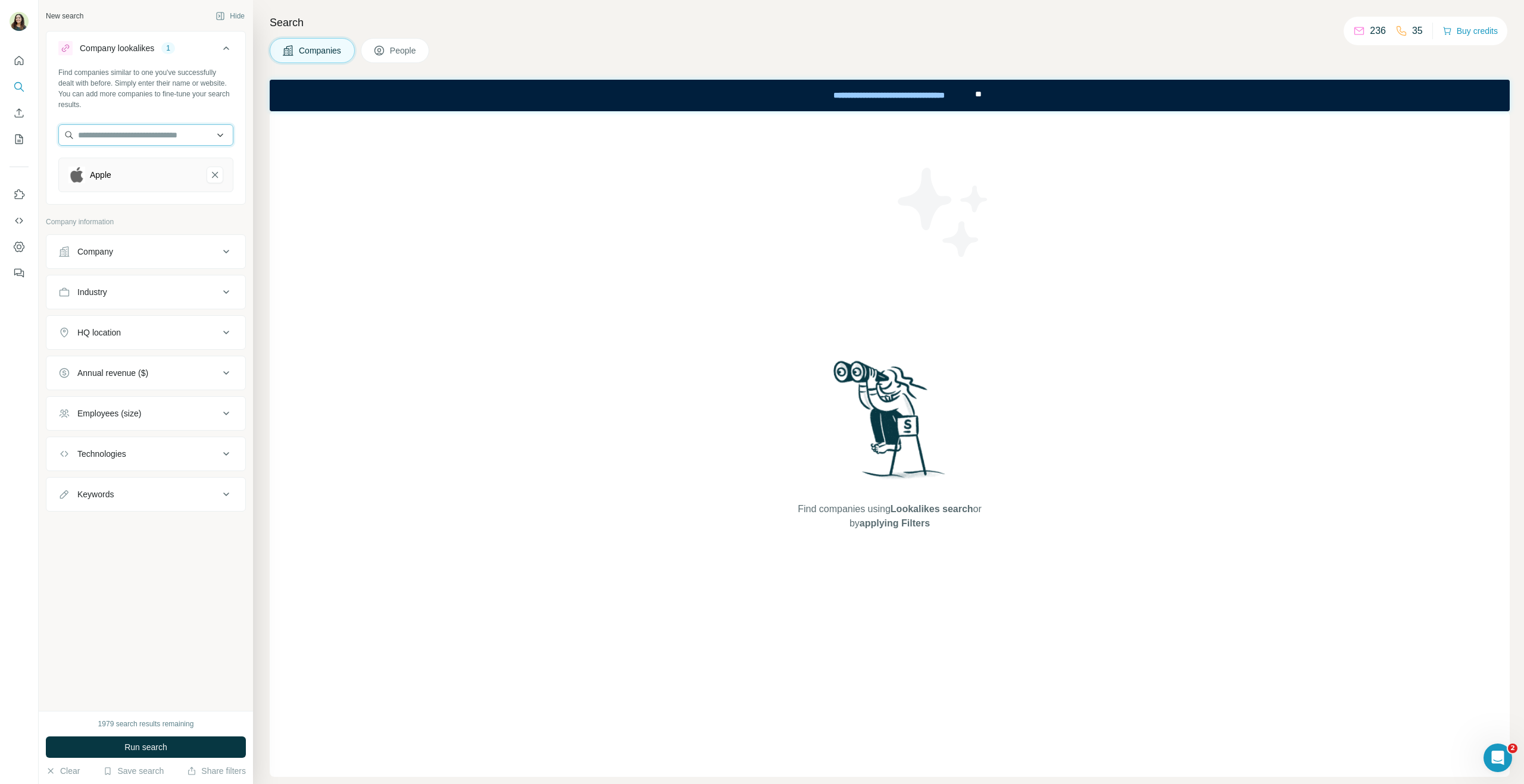
click at [129, 139] on input "text" at bounding box center [145, 135] width 175 height 21
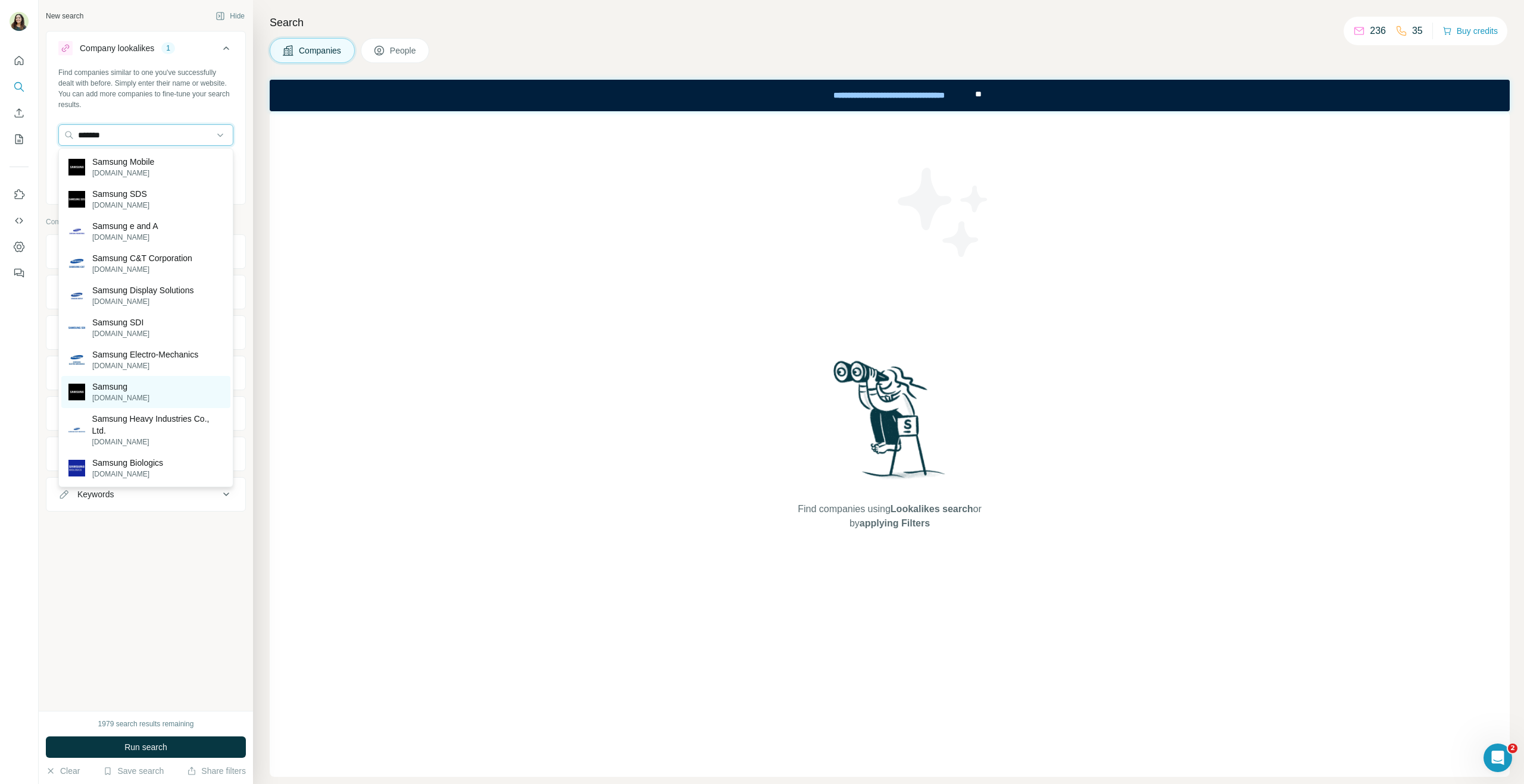
type input "*******"
click at [149, 394] on div "Samsung samsung.com" at bounding box center [146, 392] width 169 height 32
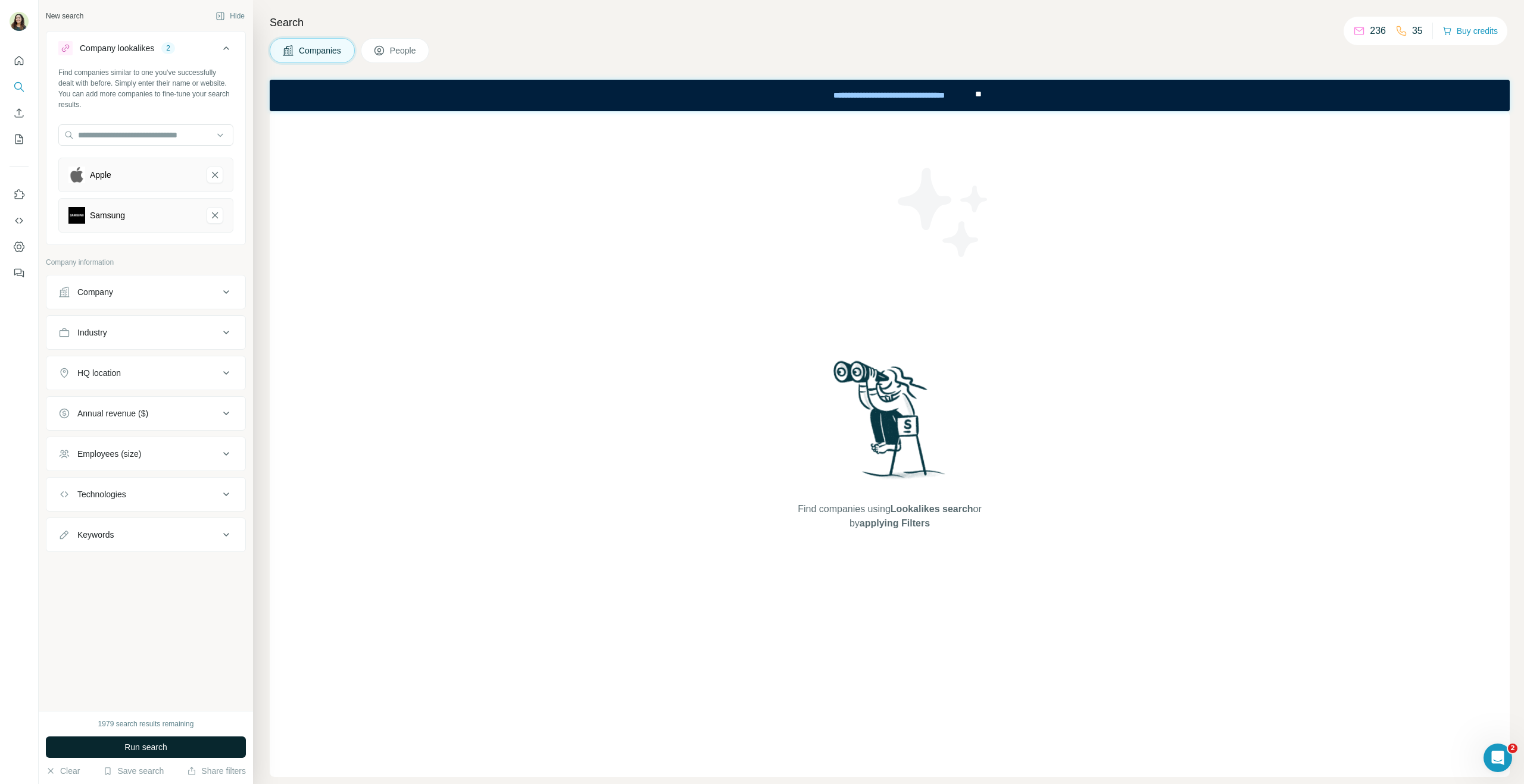
click at [161, 752] on span "Run search" at bounding box center [146, 747] width 43 height 12
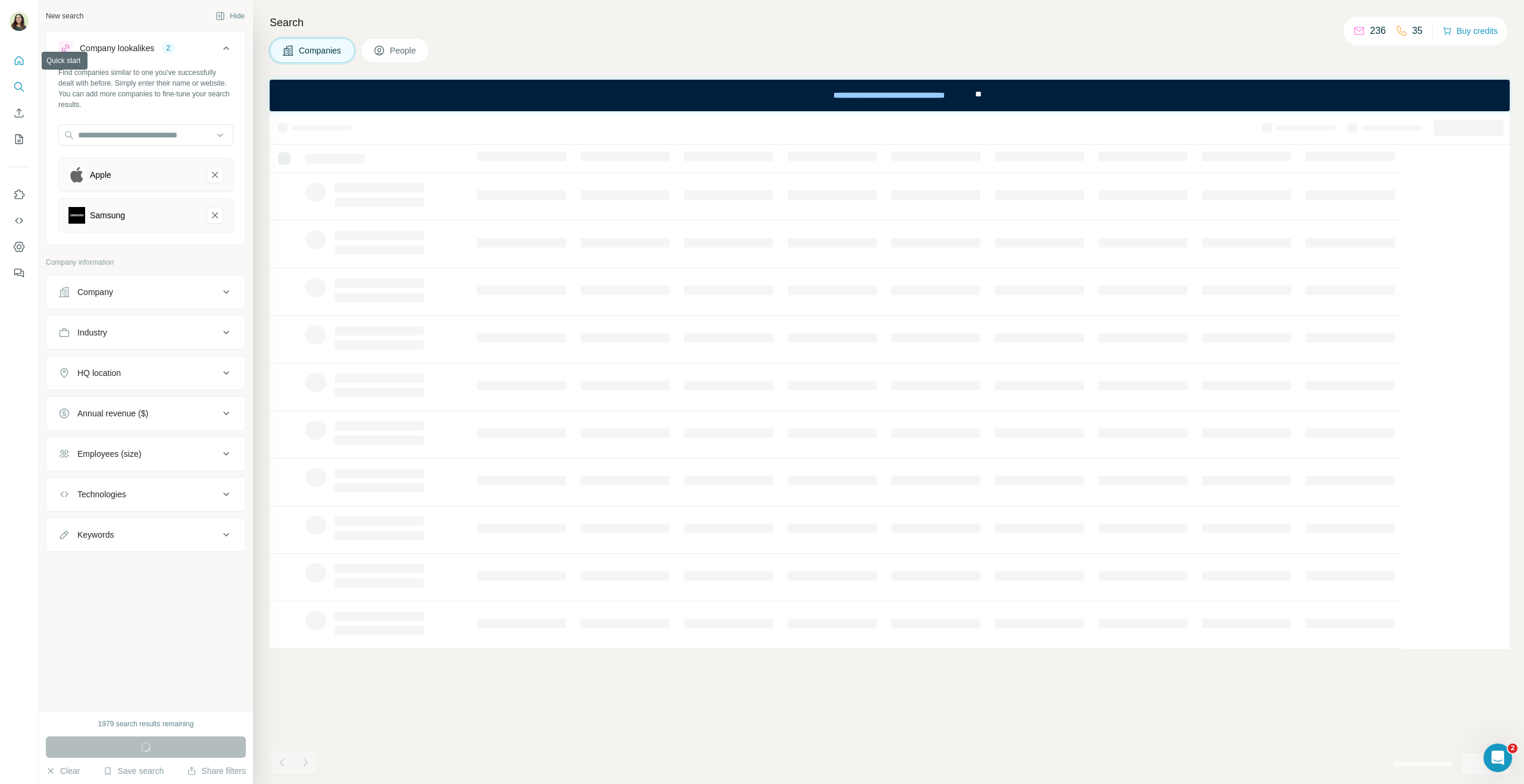
click at [20, 63] on icon "Quick start" at bounding box center [20, 61] width 9 height 9
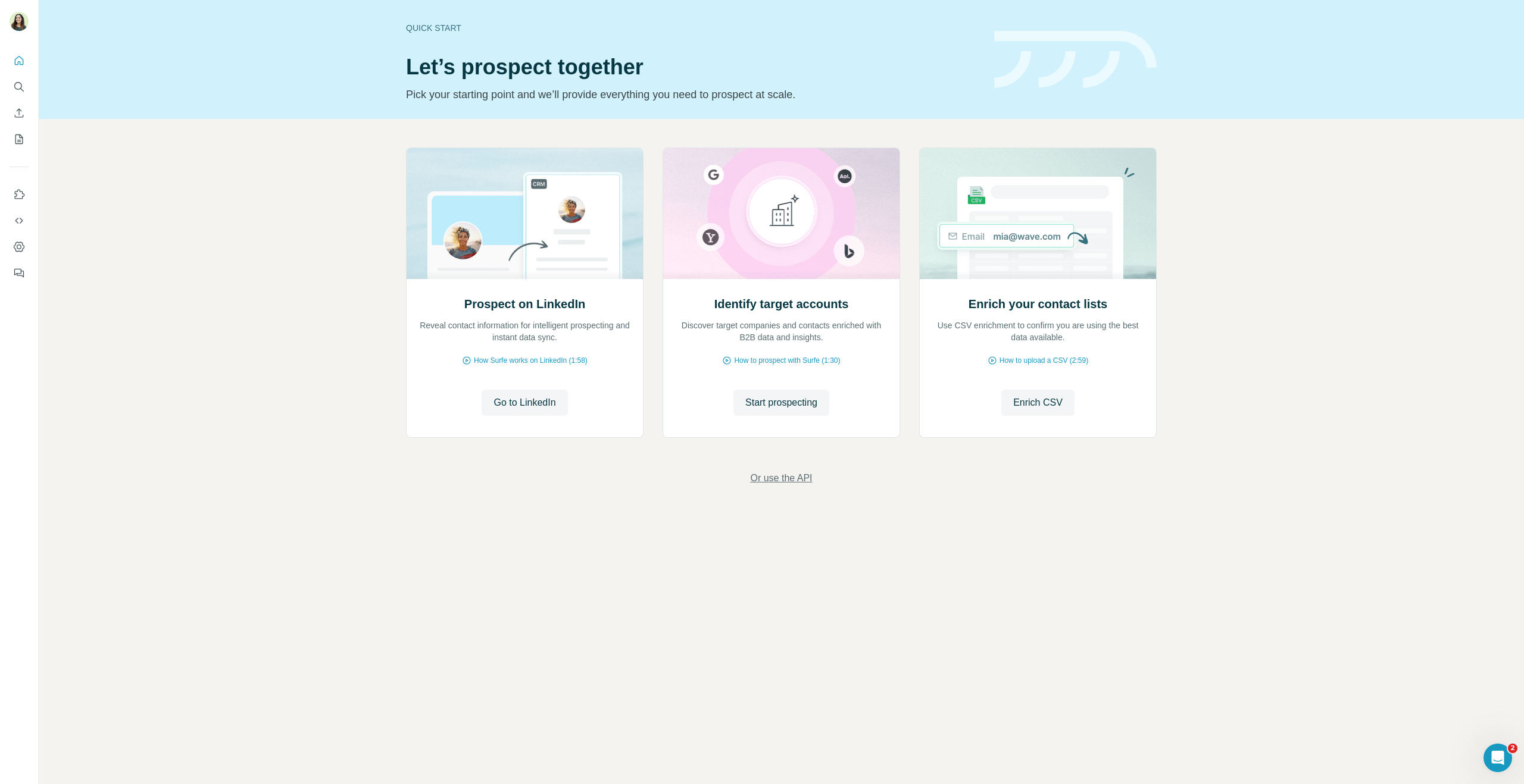
click at [779, 479] on span "Or use the API" at bounding box center [781, 479] width 62 height 15
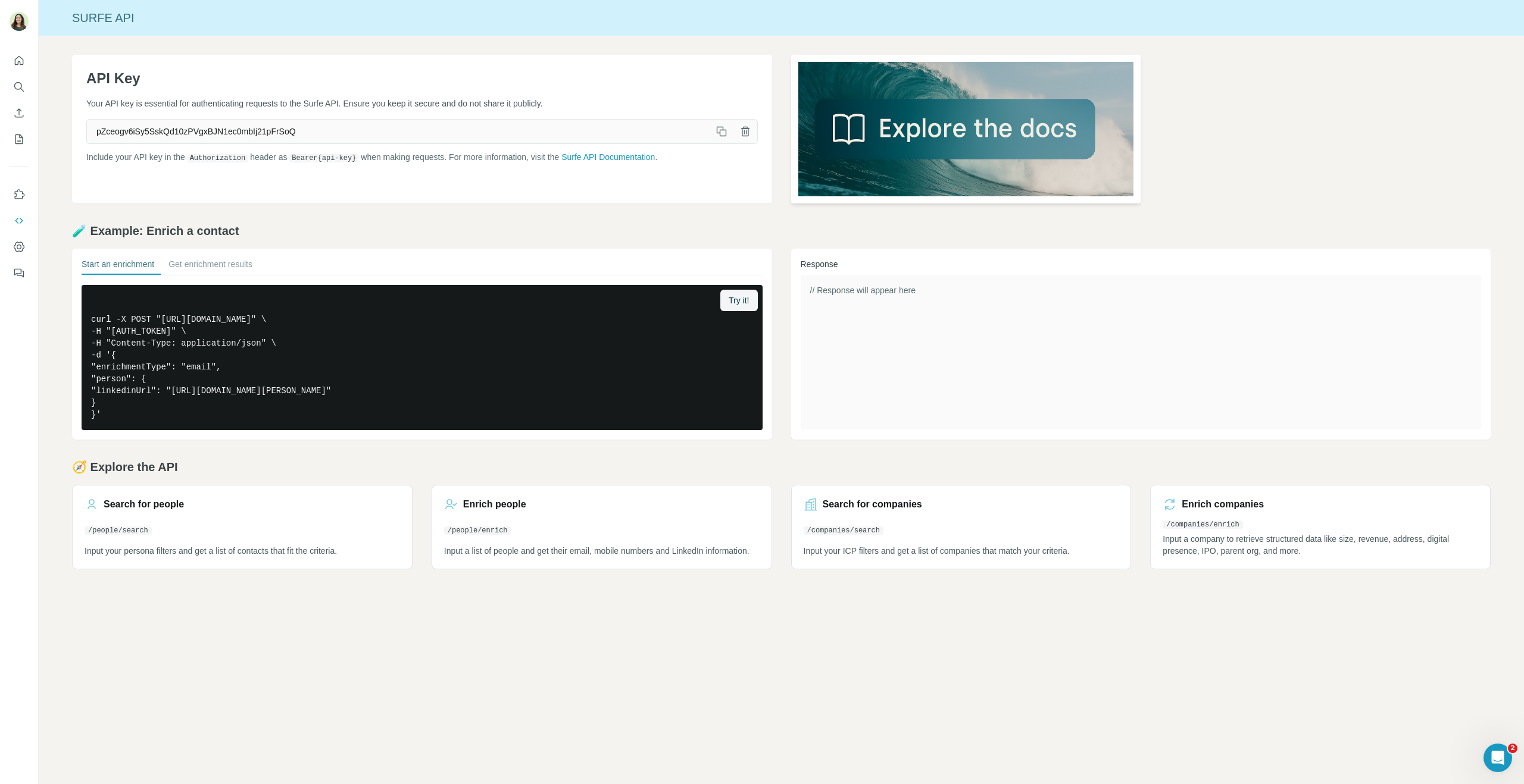
click at [940, 130] on img at bounding box center [966, 129] width 350 height 149
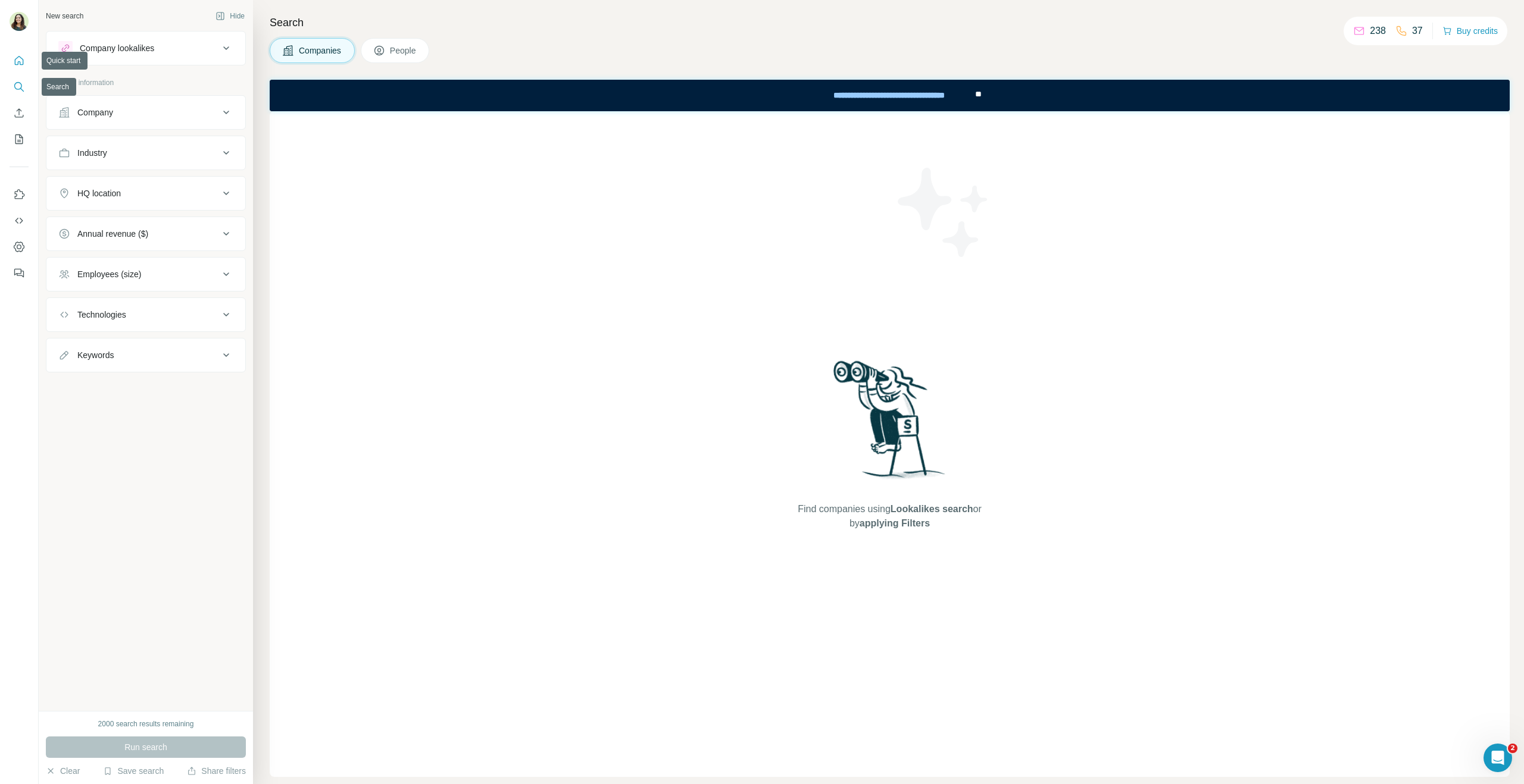
click at [16, 66] on icon "Quick start" at bounding box center [19, 61] width 12 height 12
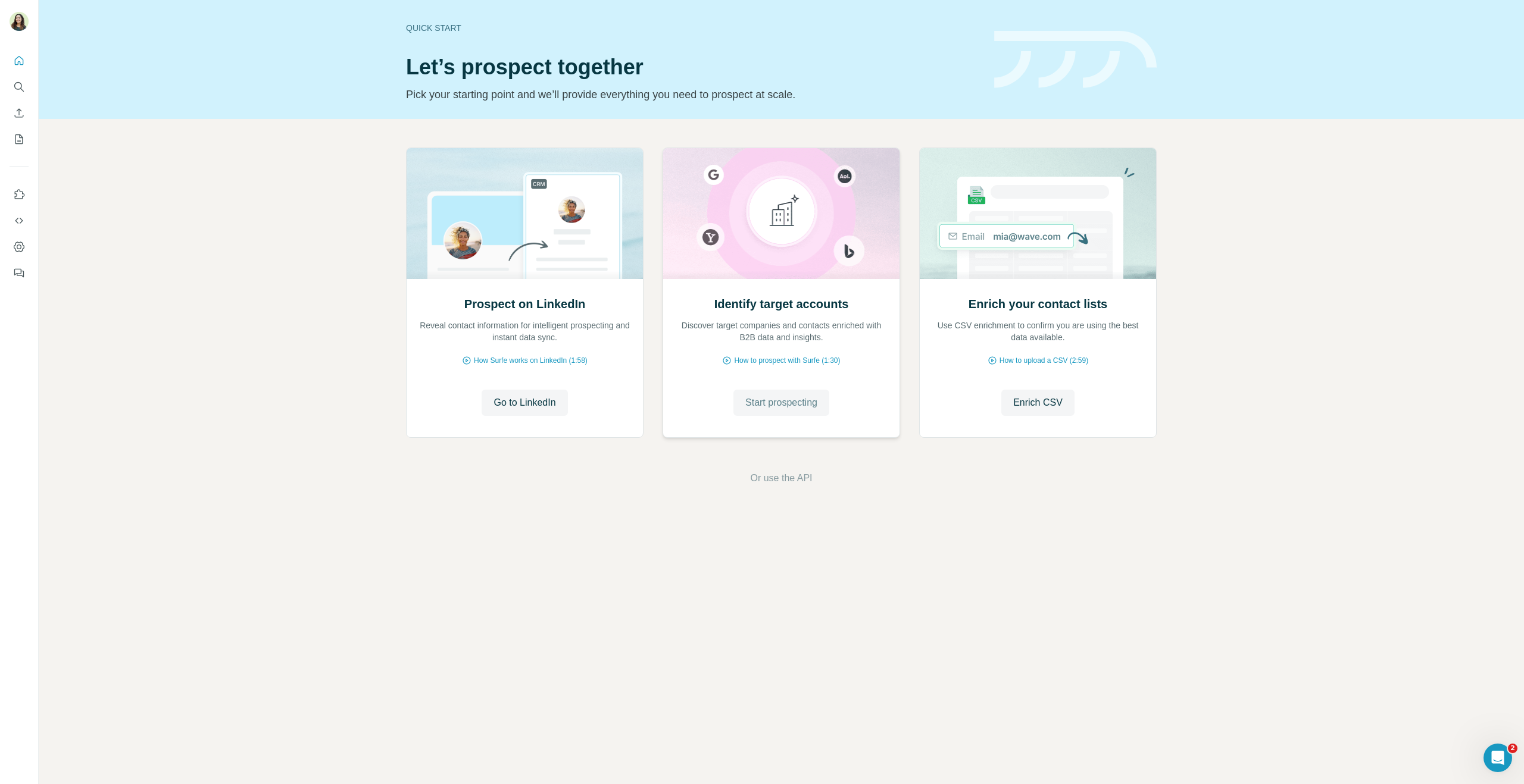
click at [790, 407] on span "Start prospecting" at bounding box center [781, 403] width 72 height 15
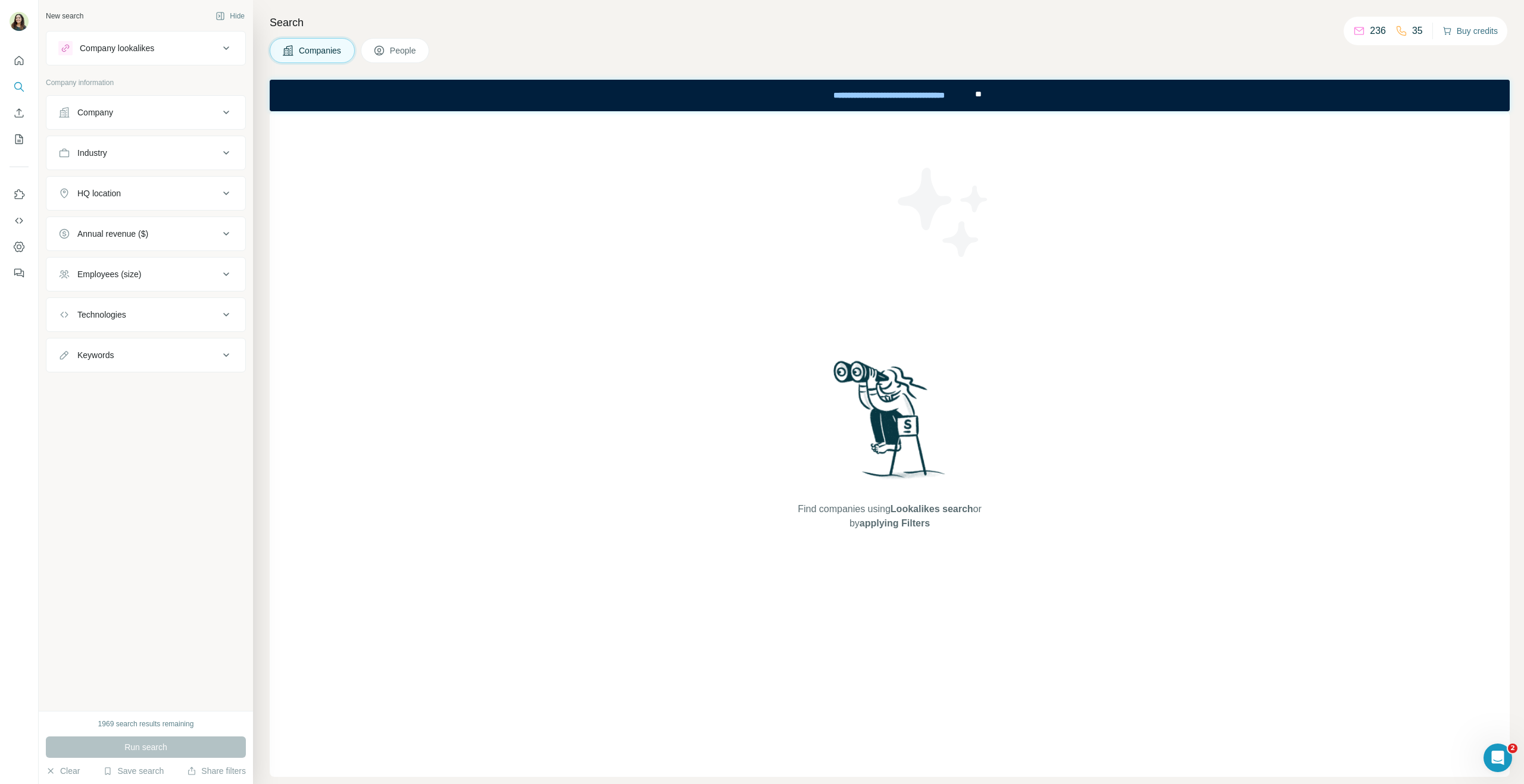
click at [1463, 31] on button "Buy credits" at bounding box center [1471, 30] width 55 height 16
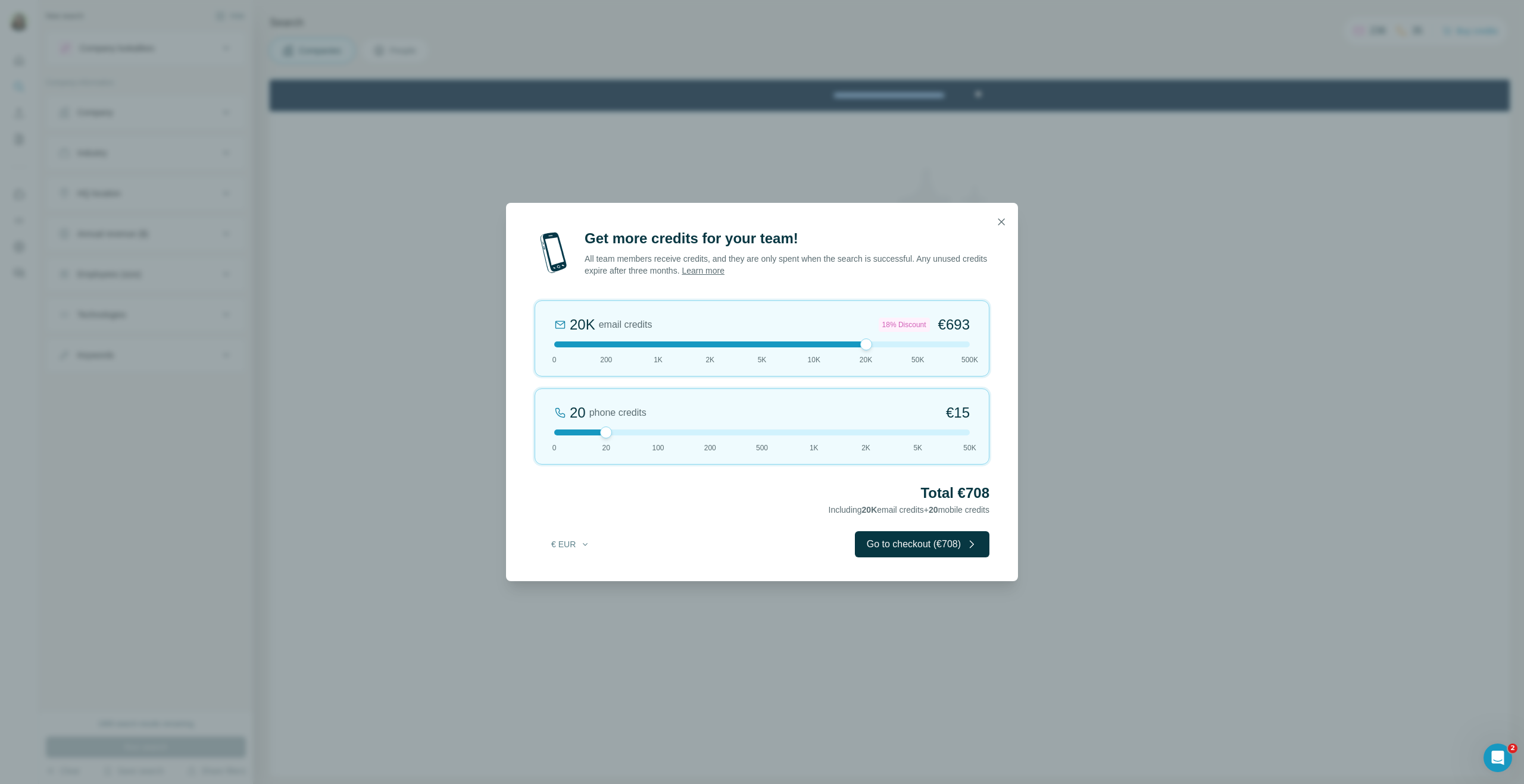
drag, startPoint x: 612, startPoint y: 345, endPoint x: 856, endPoint y: 345, distance: 244.0
click at [857, 345] on div at bounding box center [762, 344] width 416 height 6
drag, startPoint x: 871, startPoint y: 349, endPoint x: 767, endPoint y: 349, distance: 104.0
click at [767, 349] on div "20K email credits 18% Discount €693 0 200 1K 2K 5K 10K 20K 50K 500K" at bounding box center [761, 339] width 455 height 76
drag, startPoint x: 762, startPoint y: 346, endPoint x: 858, endPoint y: 342, distance: 96.1
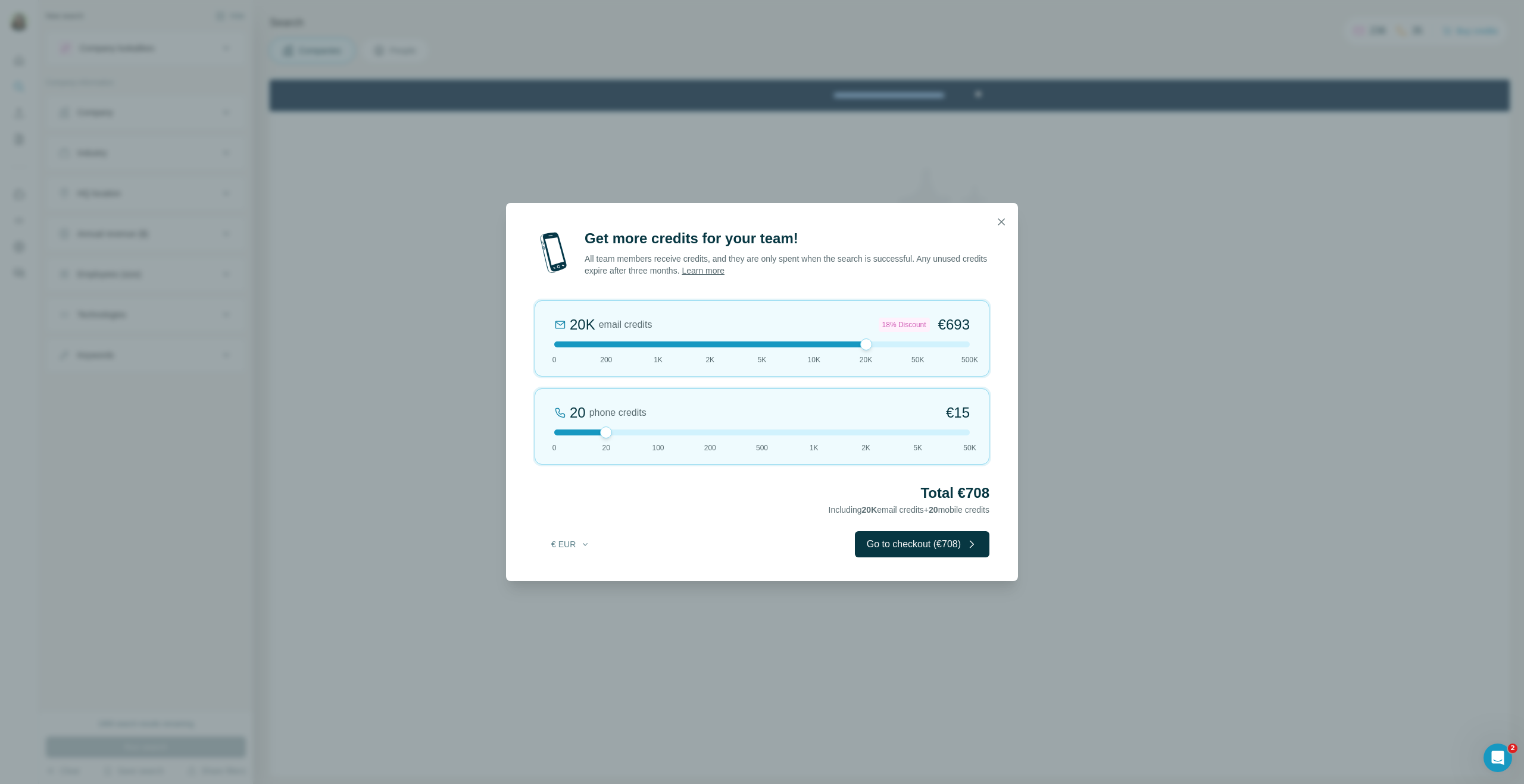
click at [858, 342] on div at bounding box center [762, 344] width 416 height 6
drag, startPoint x: 868, startPoint y: 343, endPoint x: 802, endPoint y: 347, distance: 66.1
click at [802, 347] on div at bounding box center [762, 344] width 416 height 6
click at [1001, 226] on icon "button" at bounding box center [1001, 222] width 12 height 12
